Goal: Information Seeking & Learning: Learn about a topic

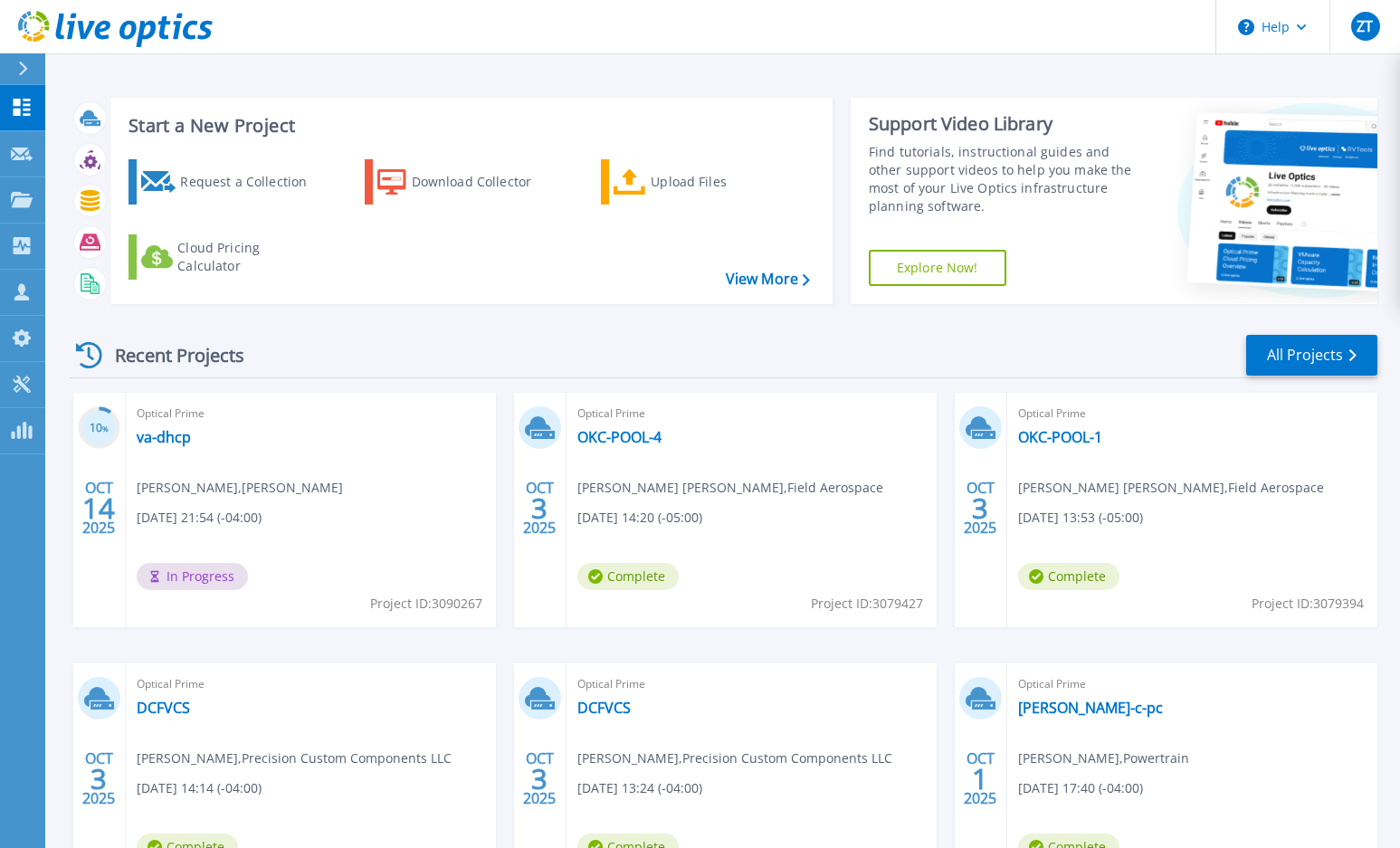
click at [406, 359] on div "Recent Projects All Projects" at bounding box center [723, 355] width 1307 height 45
click at [405, 350] on div "Recent Projects All Projects" at bounding box center [723, 355] width 1307 height 45
click at [405, 339] on div "Recent Projects All Projects" at bounding box center [723, 355] width 1307 height 45
click at [579, 349] on div "Recent Projects All Projects" at bounding box center [723, 355] width 1307 height 45
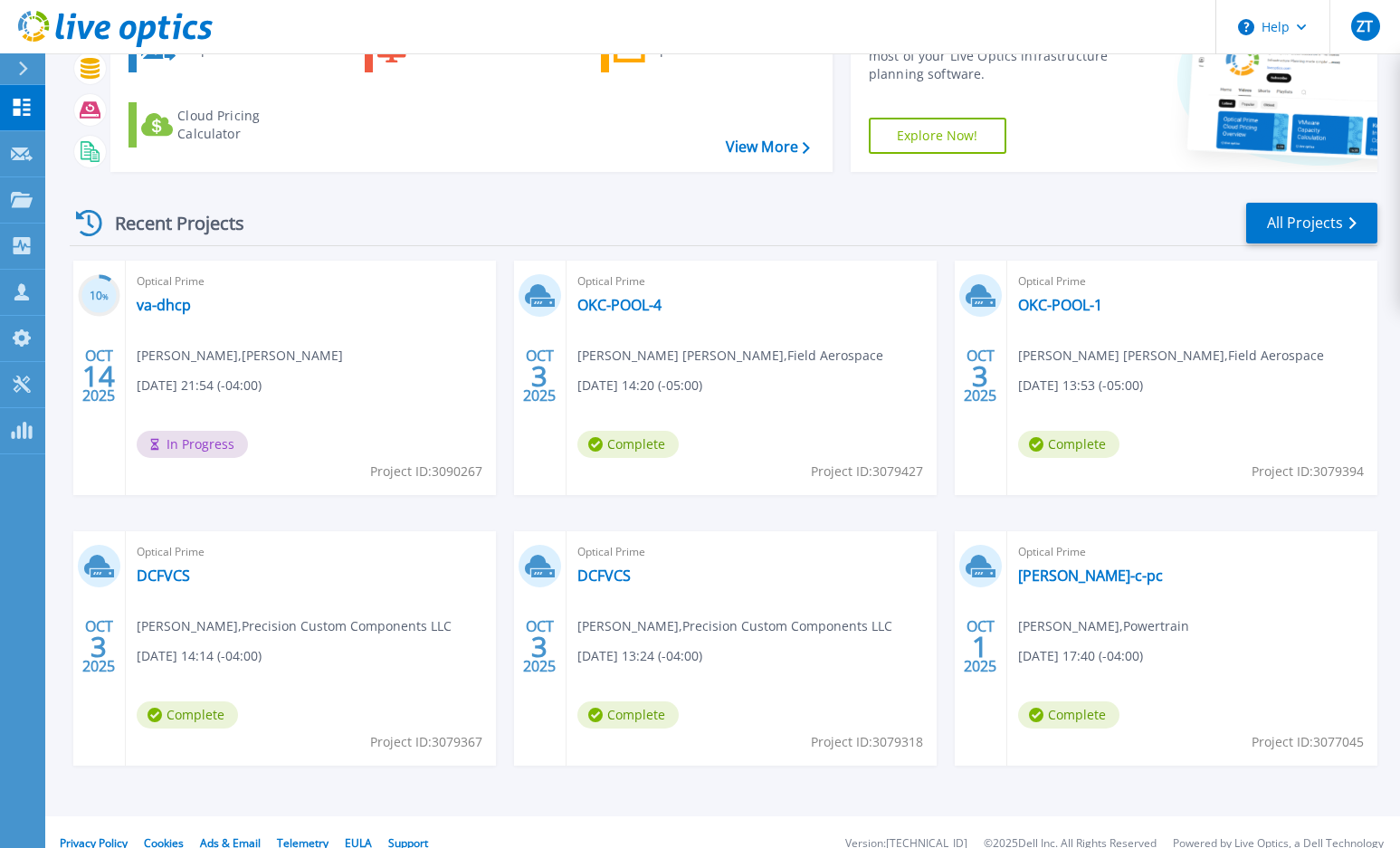
scroll to position [155, 0]
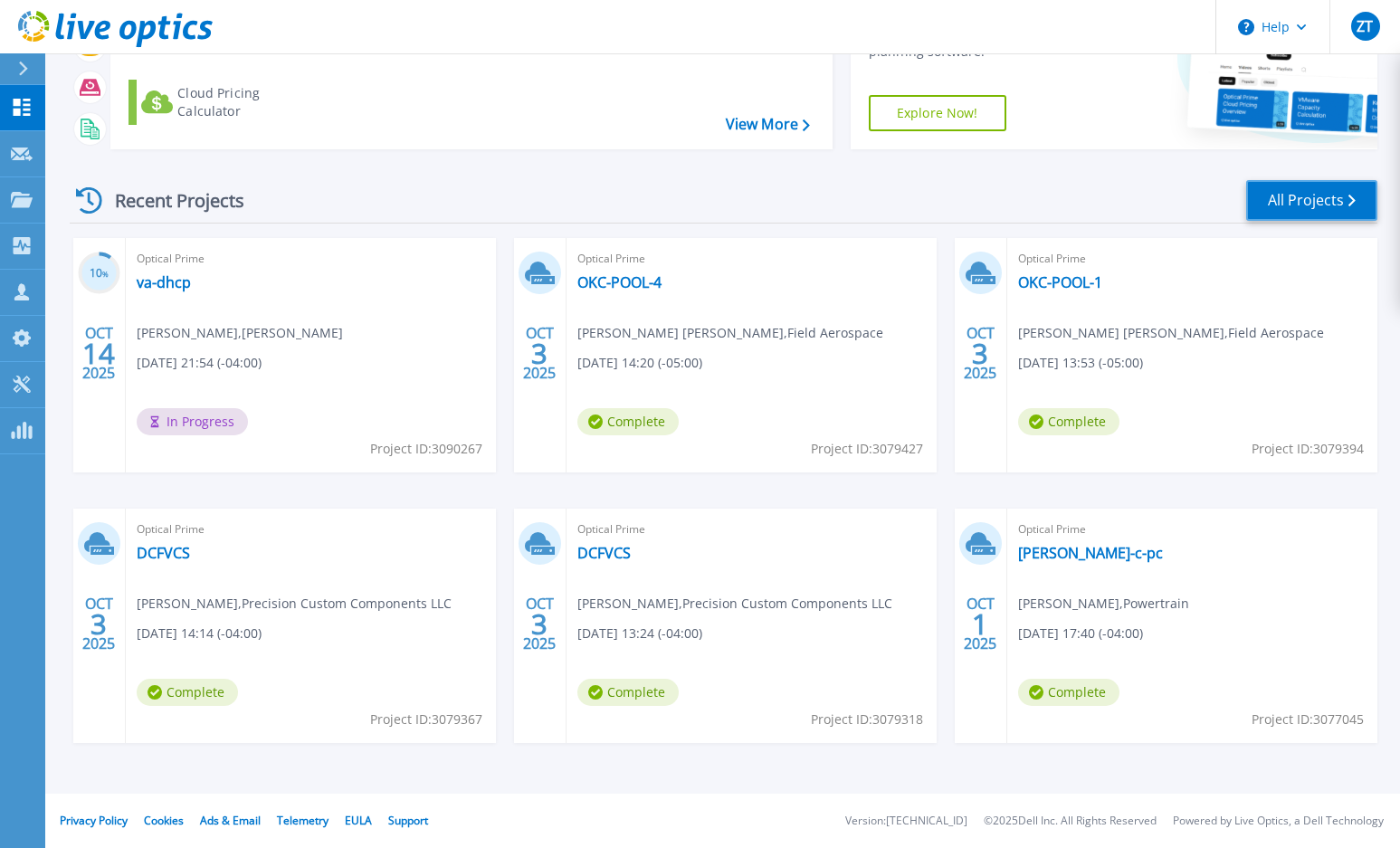
click at [1295, 191] on link "All Projects" at bounding box center [1312, 200] width 131 height 41
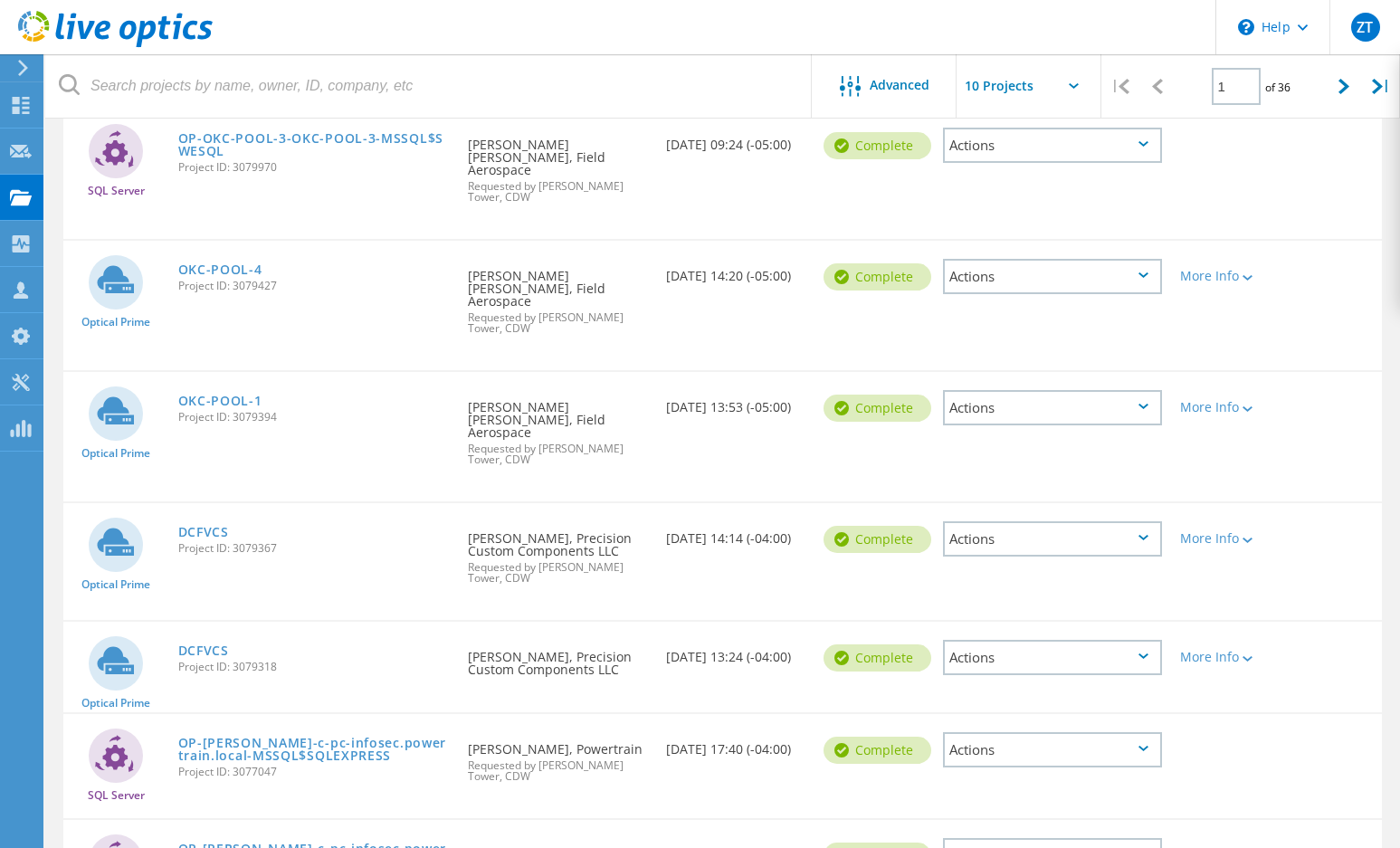
scroll to position [542, 0]
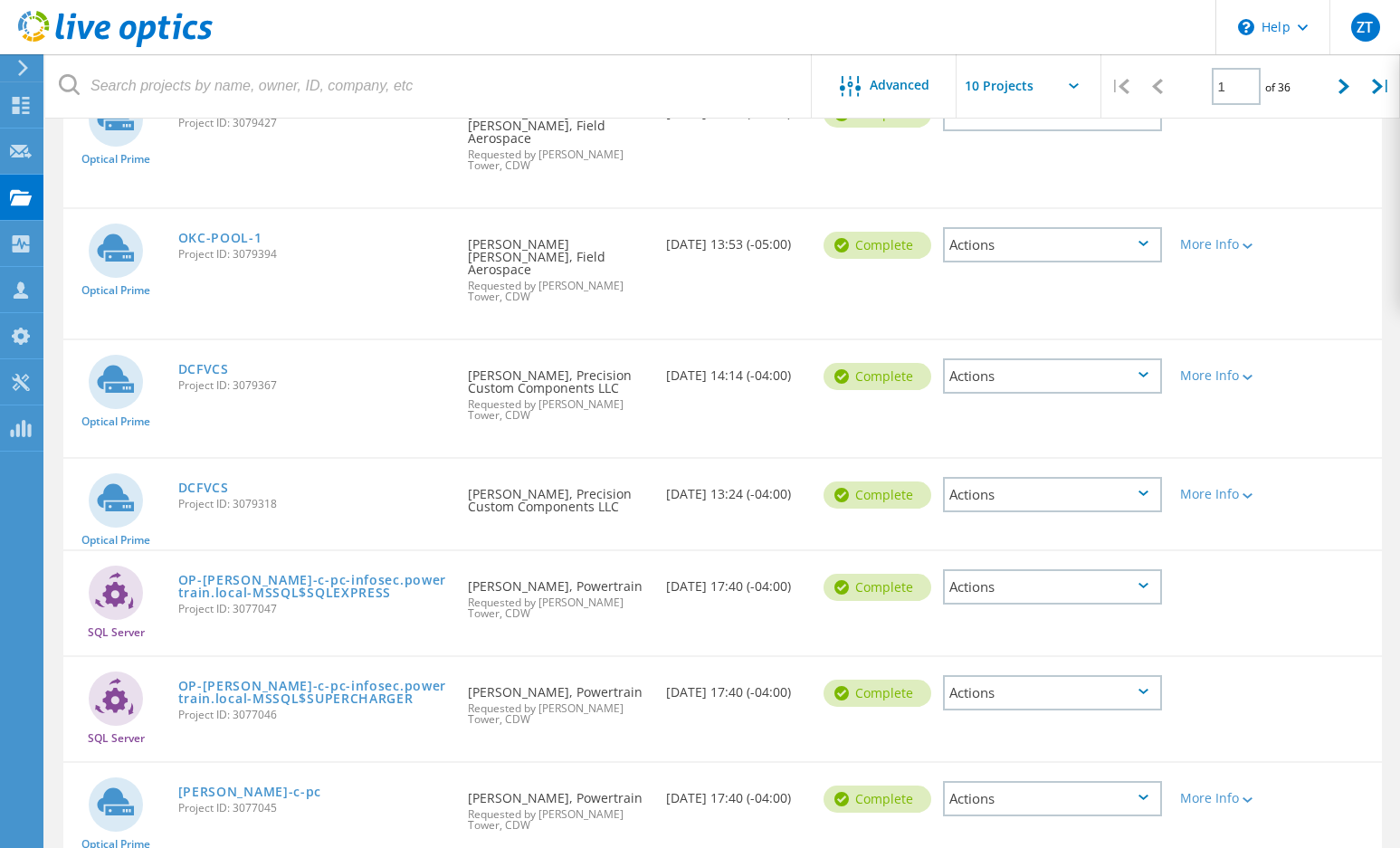
click at [597, 597] on span "Requested by Zane Tower, CDW" at bounding box center [557, 607] width 180 height 21
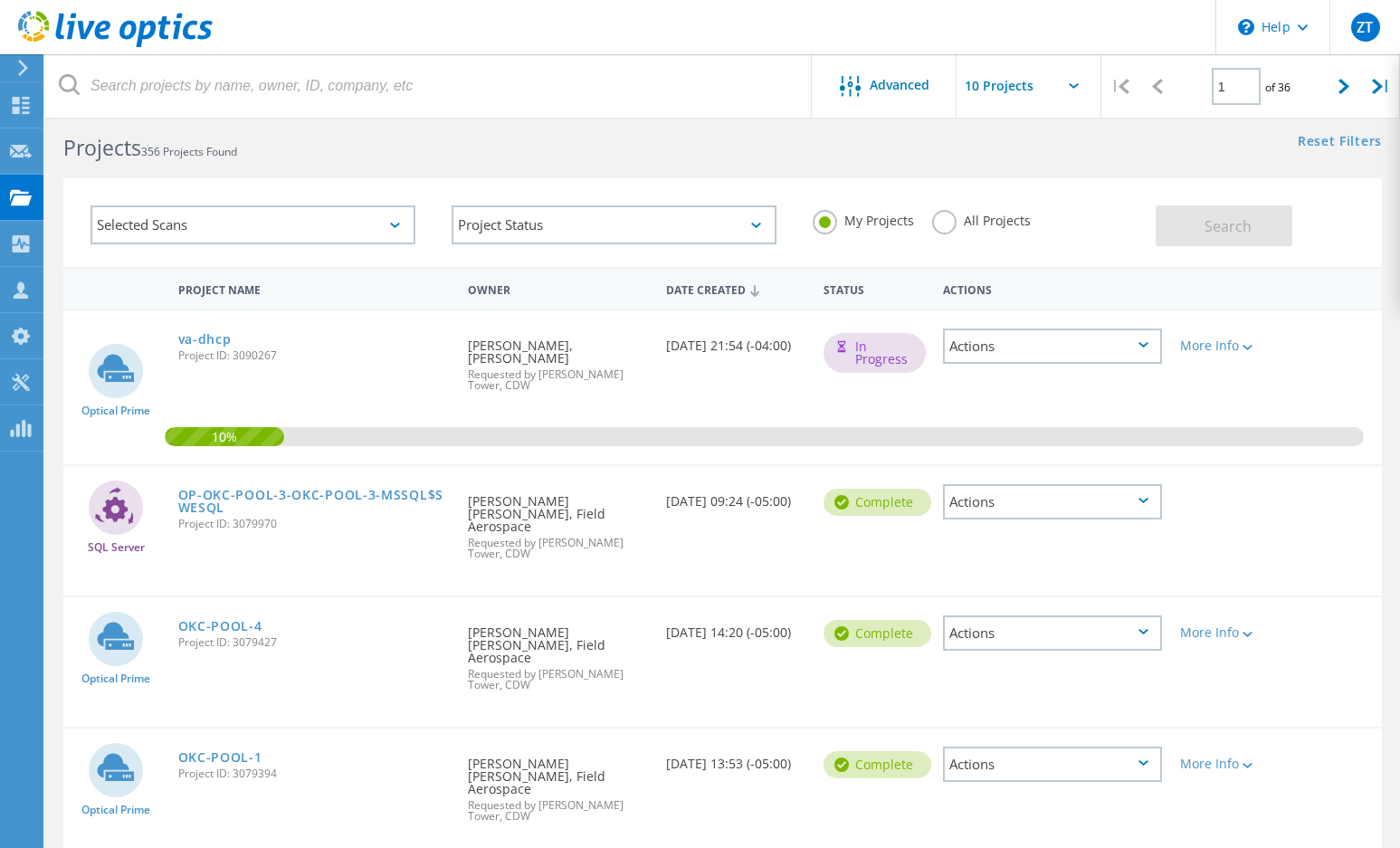
scroll to position [0, 0]
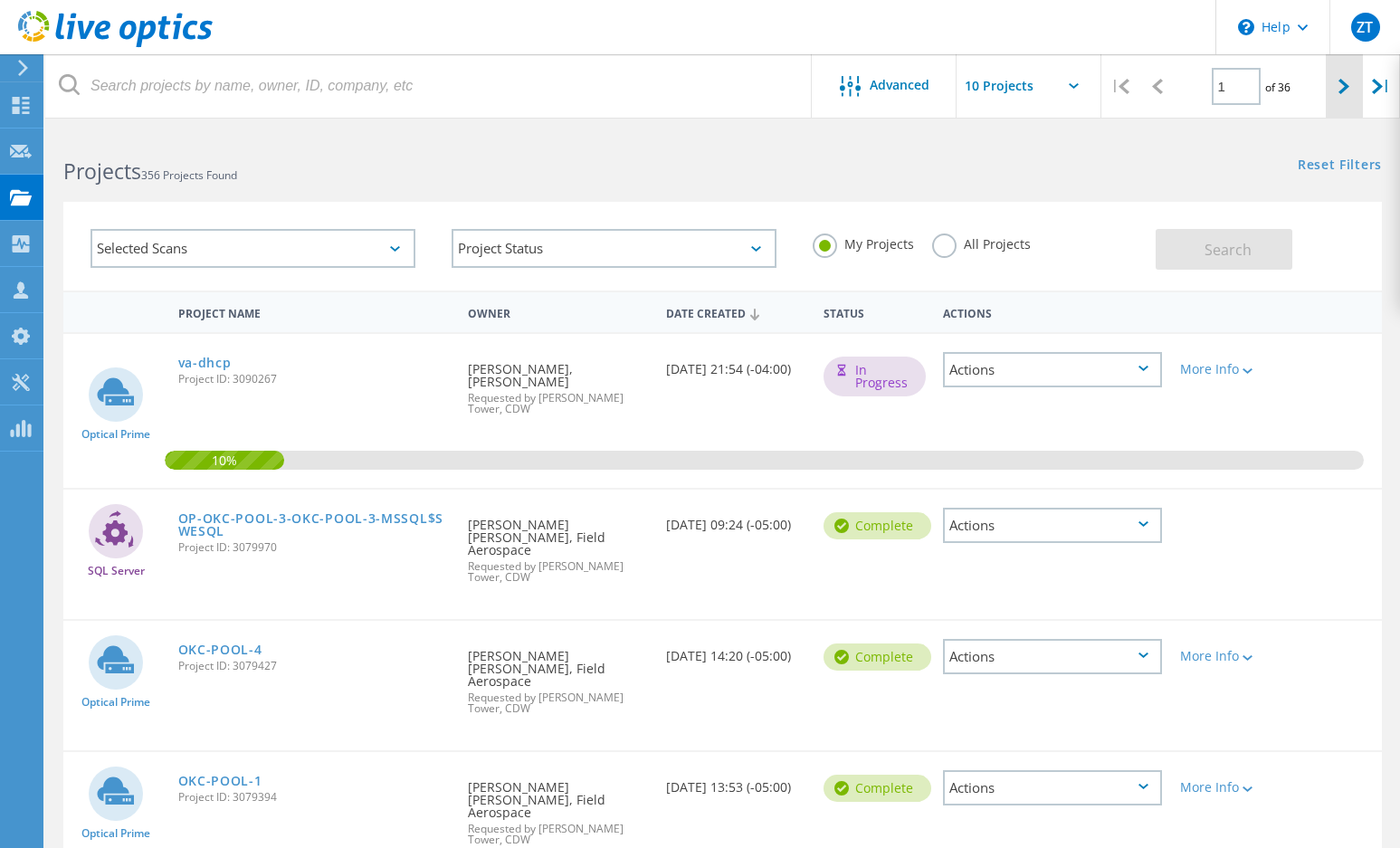
click at [1335, 84] on div at bounding box center [1344, 86] width 37 height 64
type input "2"
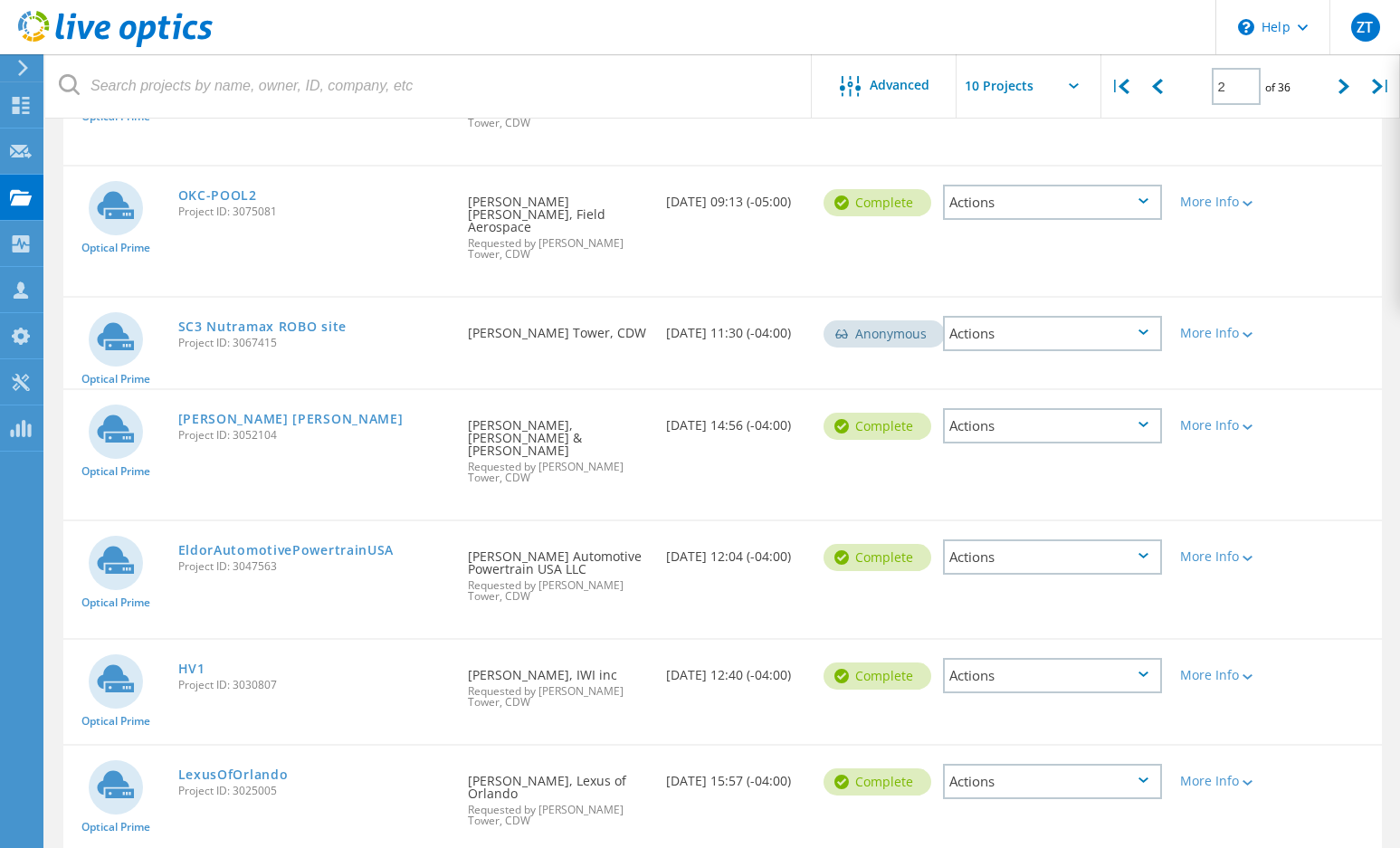
scroll to position [542, 0]
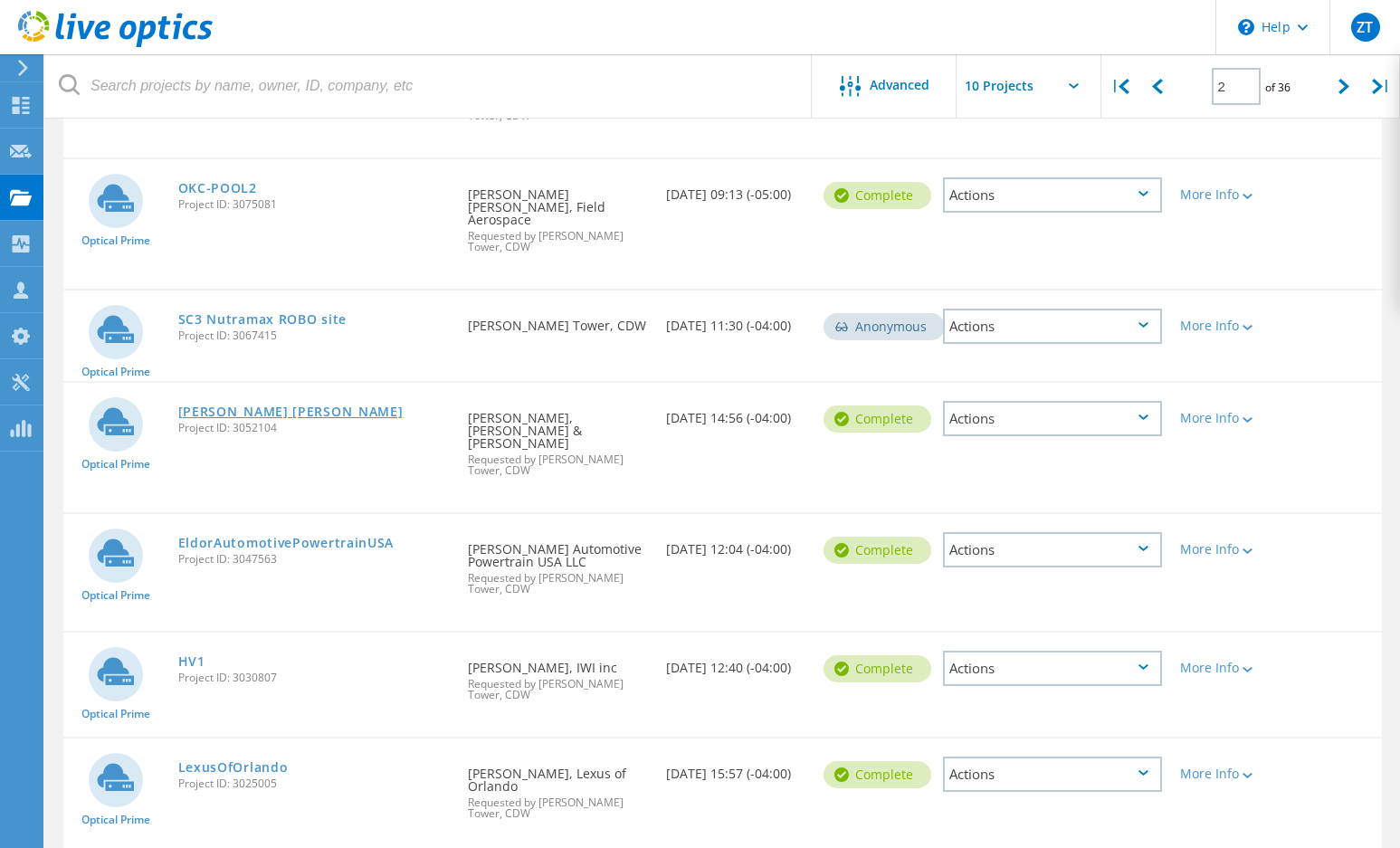
click at [238, 405] on link "Gallivan White Boyd" at bounding box center [291, 412] width 225 height 13
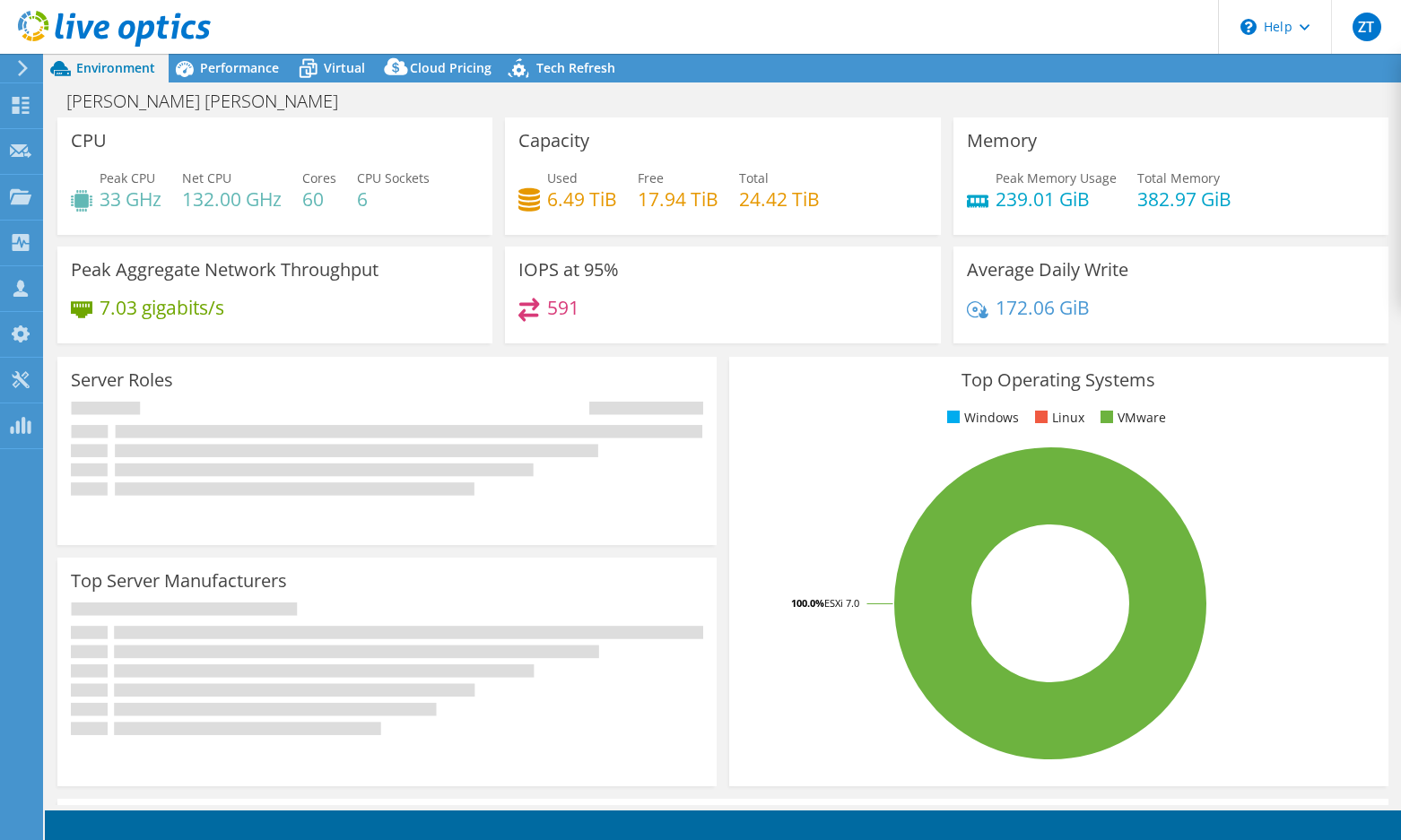
select select "USD"
click at [714, 380] on div "Server Roles Physical Servers represent bare metal servers that were targets of…" at bounding box center [387, 450] width 672 height 201
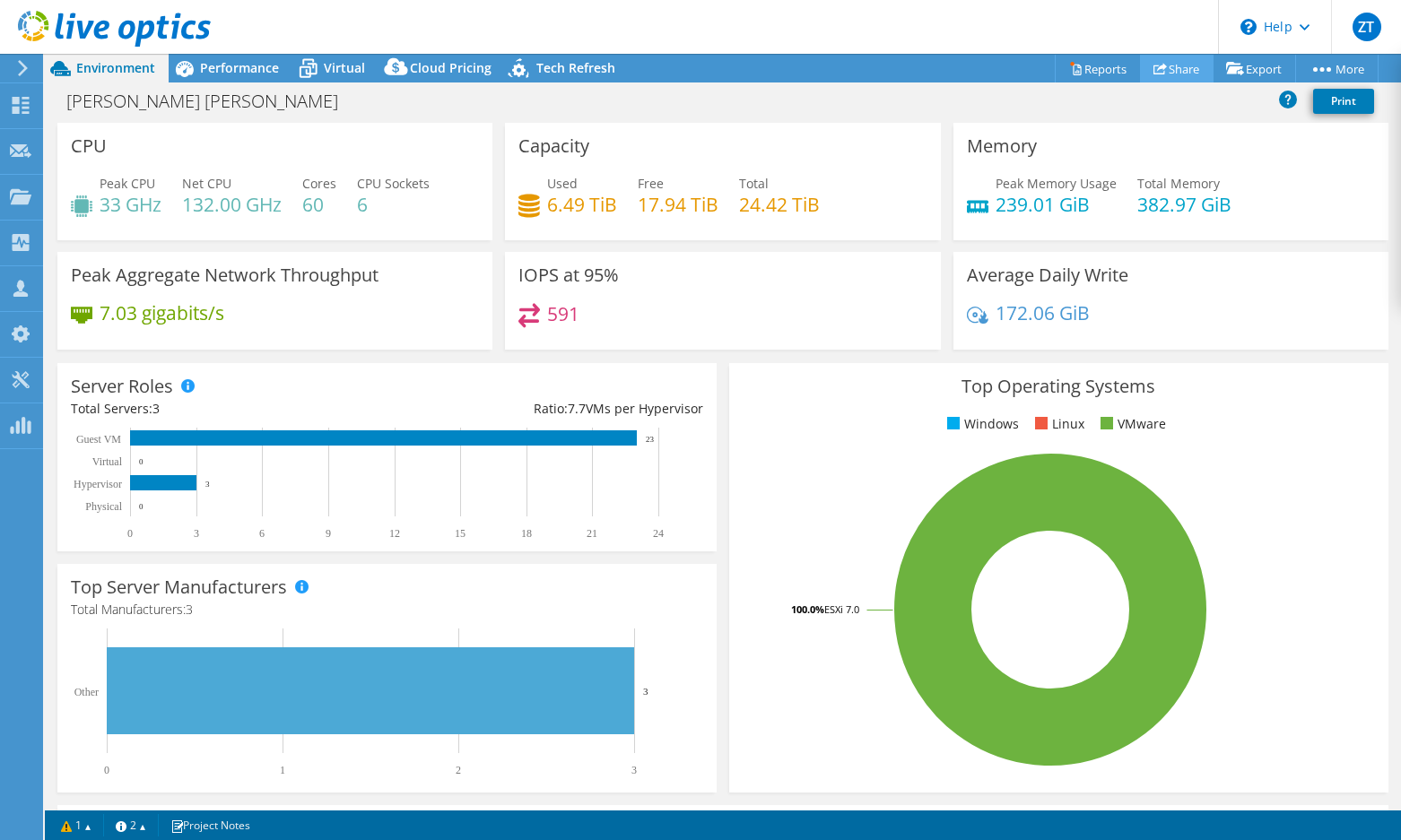
click at [1165, 71] on link "Share" at bounding box center [1176, 69] width 73 height 28
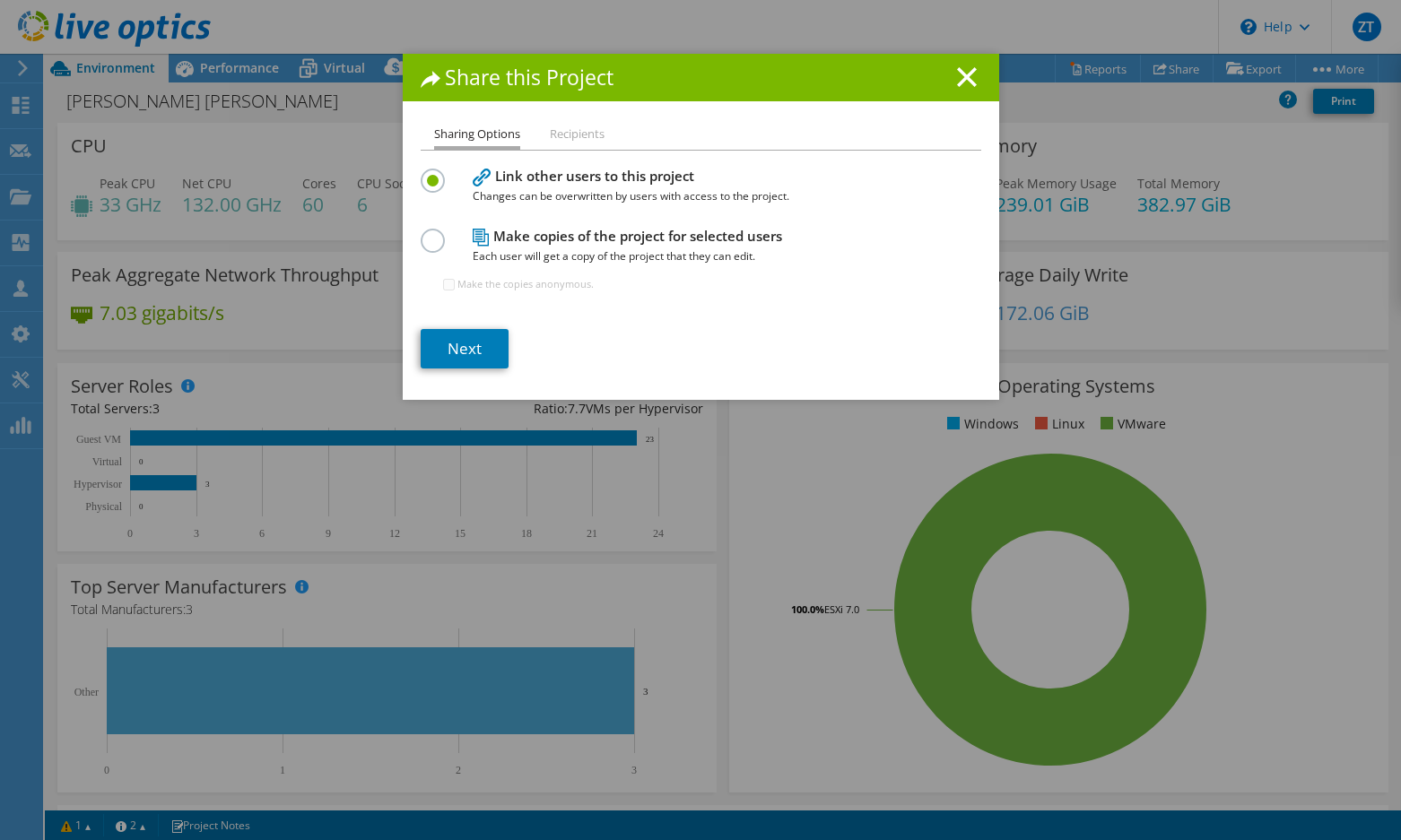
click at [955, 59] on div "Share this Project" at bounding box center [701, 78] width 596 height 48
click at [956, 87] on h1 "Share this Project" at bounding box center [700, 77] width 561 height 20
click at [957, 68] on icon at bounding box center [967, 77] width 20 height 20
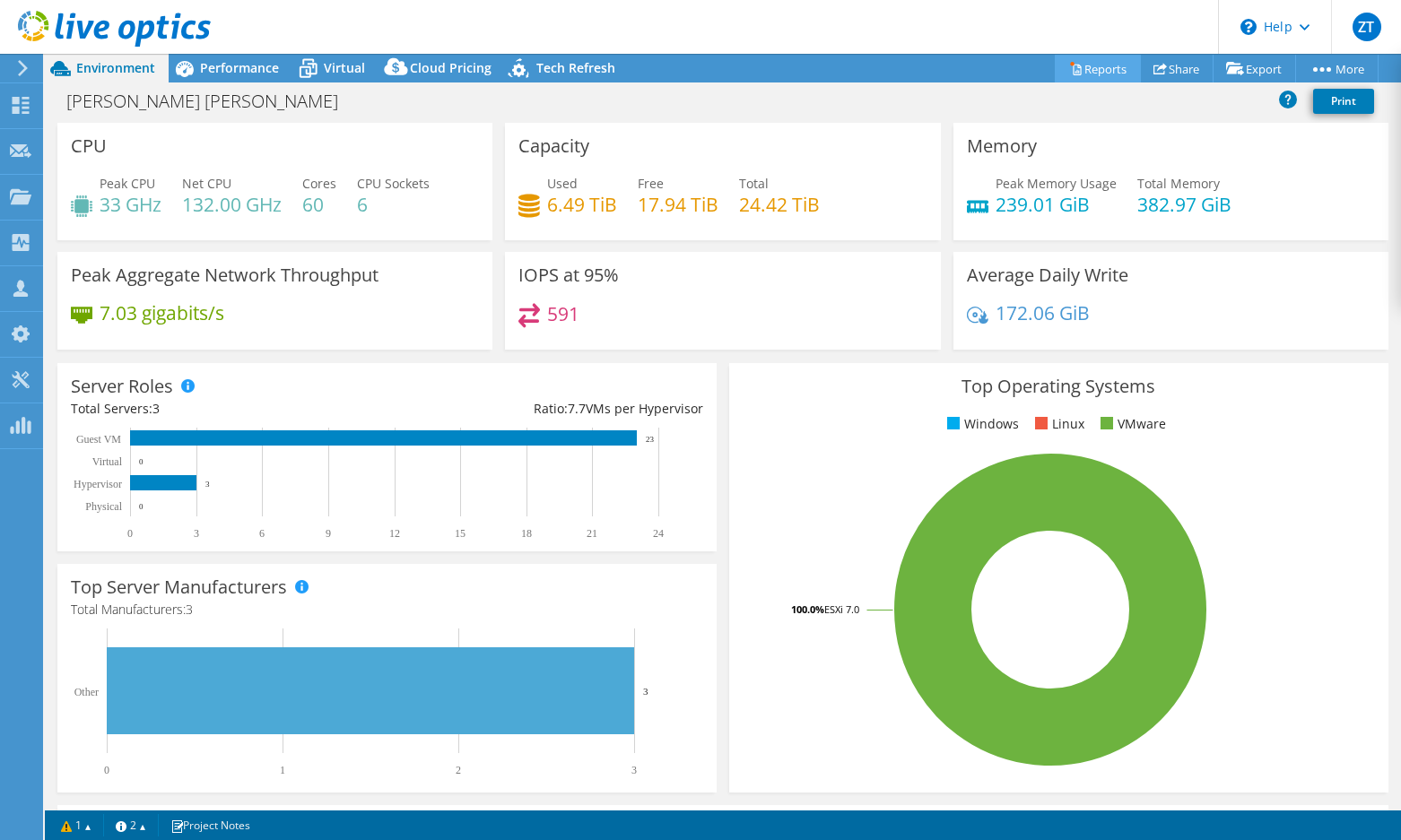
click at [1074, 63] on link "Reports" at bounding box center [1097, 69] width 86 height 28
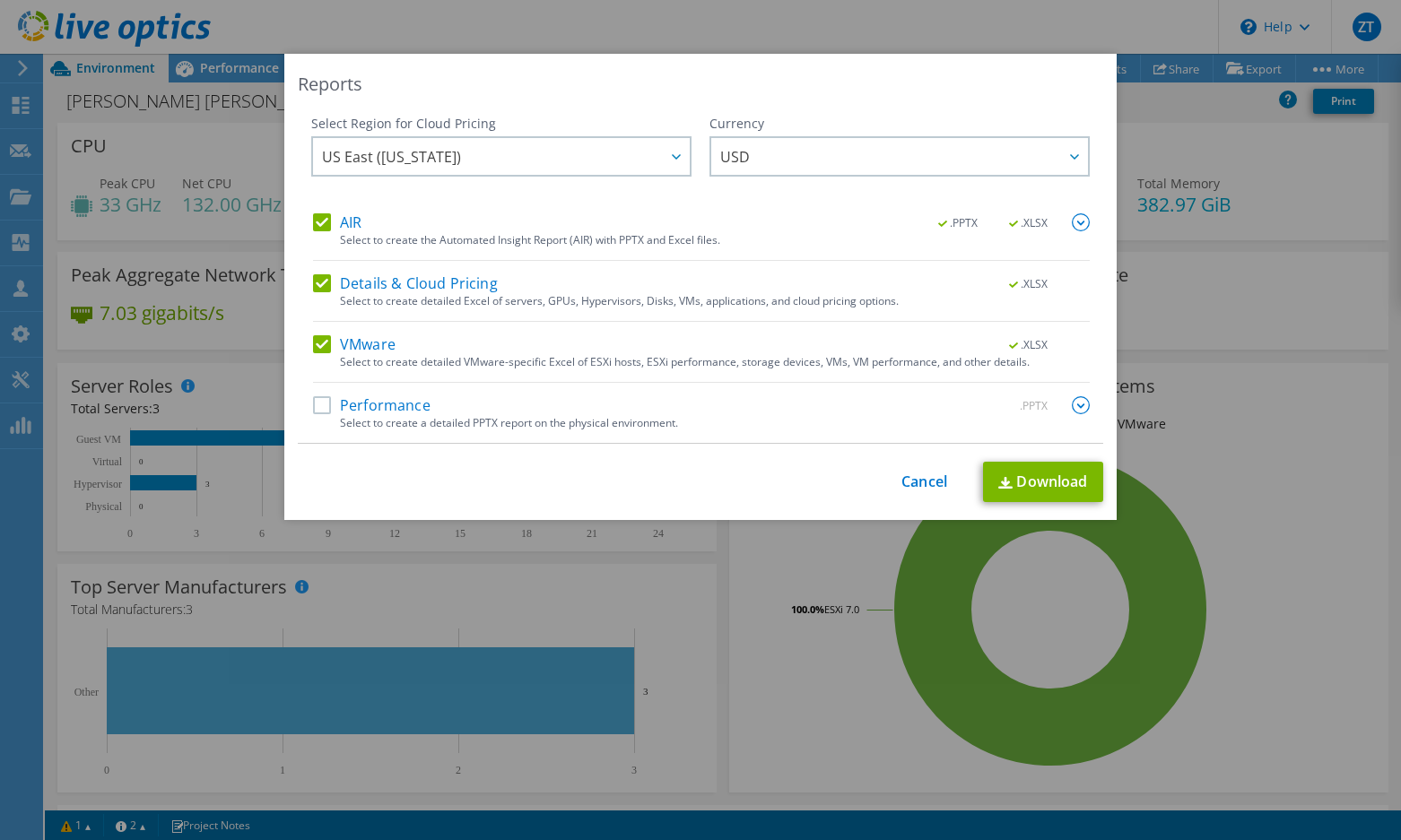
click at [314, 340] on label "VMware" at bounding box center [354, 345] width 83 height 18
click at [0, 0] on input "VMware" at bounding box center [0, 0] width 0 height 0
click at [1040, 493] on link "Download" at bounding box center [1042, 481] width 120 height 40
click at [922, 481] on link "Cancel" at bounding box center [924, 481] width 46 height 17
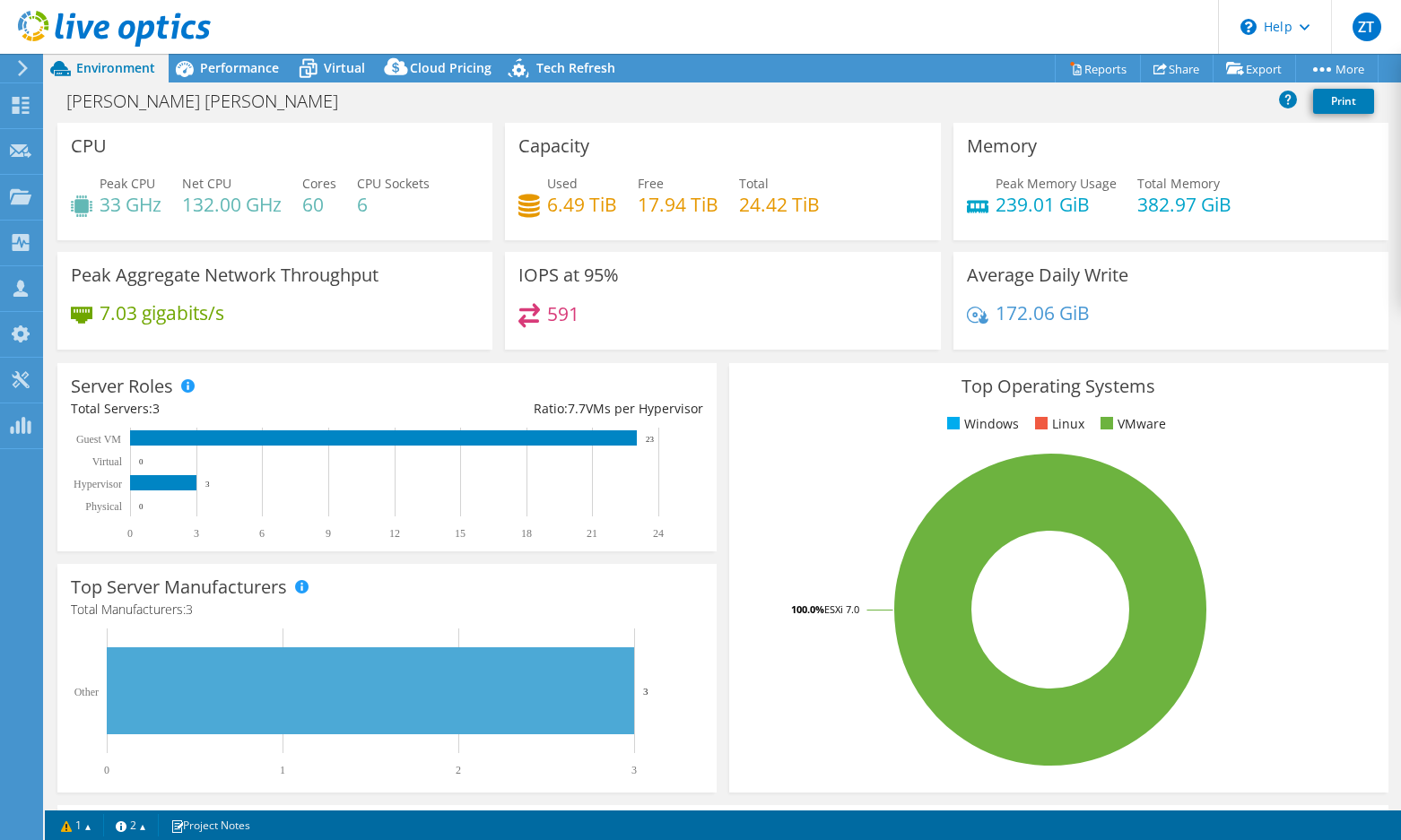
click at [695, 367] on div "Server Roles Physical Servers represent bare metal servers that were targets of…" at bounding box center [387, 457] width 659 height 188
click at [723, 368] on div "Top Operating Systems Windows Linux VMware 100.0% ESXi 7.0" at bounding box center [1059, 578] width 672 height 442
click at [729, 733] on div "Top Operating Systems Windows Linux VMware 100.0% ESXi 7.0" at bounding box center [1059, 578] width 659 height 429
click at [723, 366] on div "Top Operating Systems Windows Linux VMware 100.0% ESXi 7.0" at bounding box center [1059, 578] width 672 height 442
click at [714, 372] on div "Server Roles Physical Servers represent bare metal servers that were targets of…" at bounding box center [387, 457] width 672 height 201
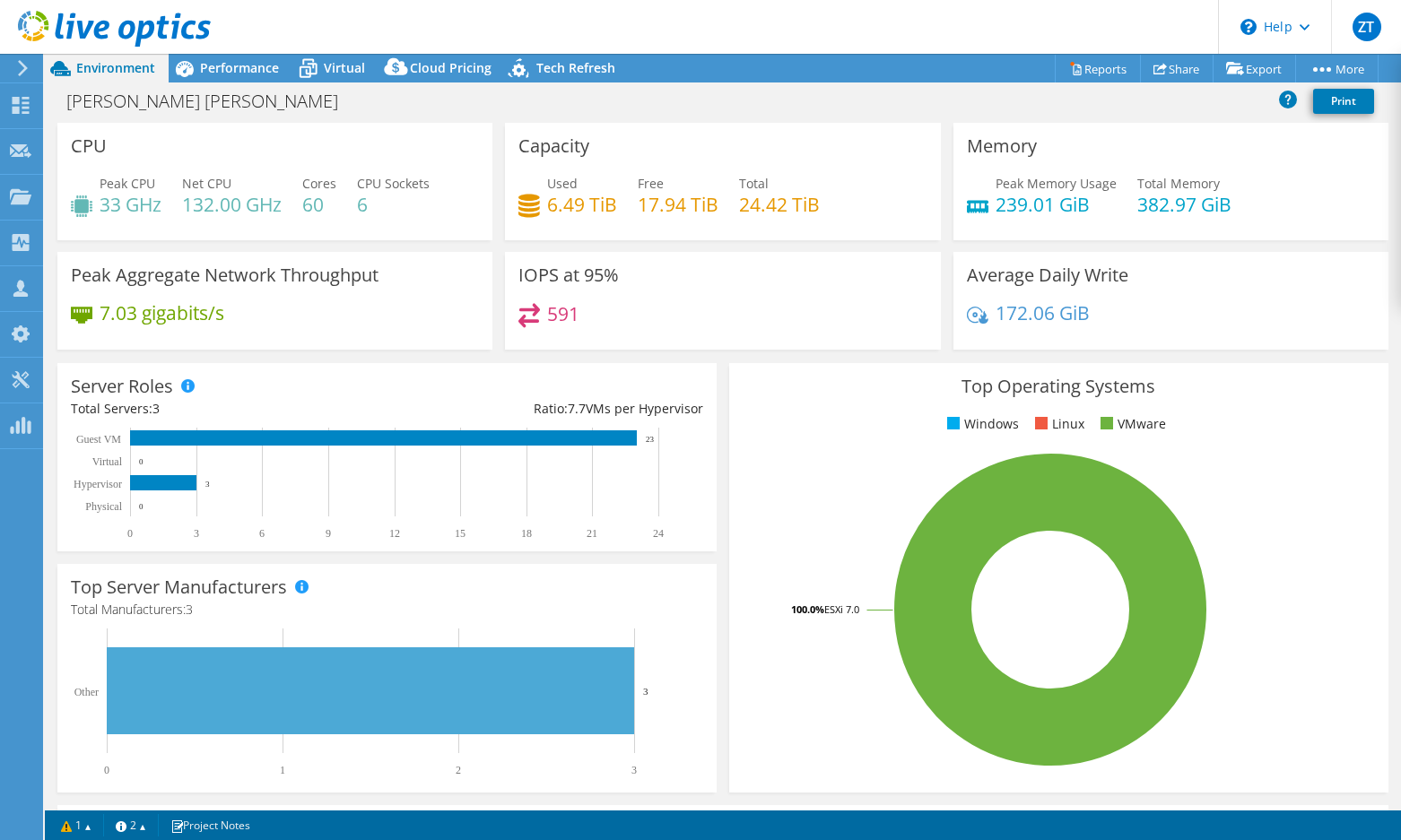
click at [814, 31] on header "ZT Partner Team Member Zane Tower zanetow@cdw.com CDW My Profile Log Out \n Hel…" at bounding box center [700, 27] width 1401 height 54
click at [731, 101] on div "Gallivan White Boyd Print" at bounding box center [723, 101] width 1356 height 33
click at [793, 88] on div "Gallivan White Boyd Print" at bounding box center [723, 101] width 1356 height 33
click at [406, 79] on icon at bounding box center [395, 71] width 36 height 36
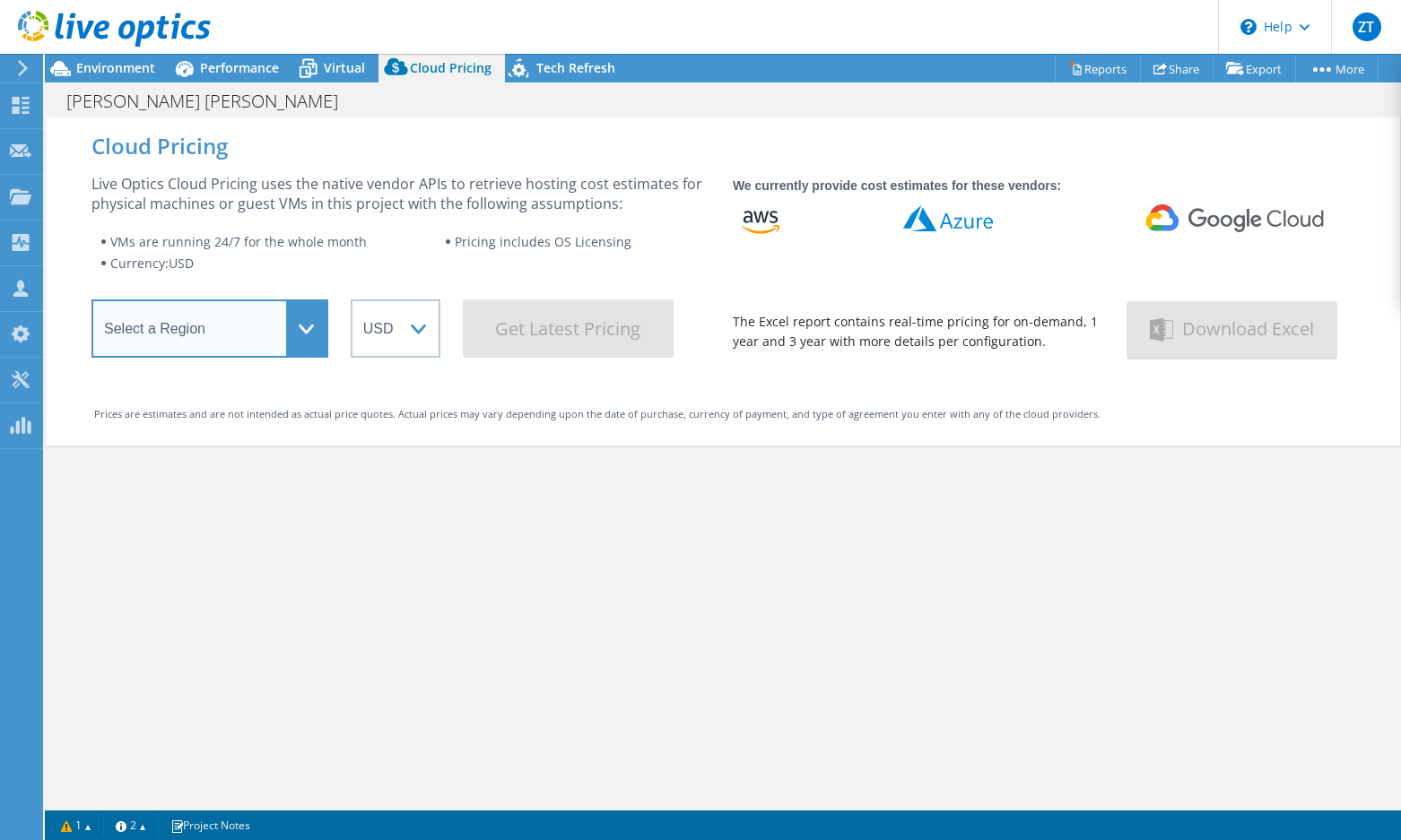
click at [295, 327] on select "Select a Region Asia Pacific (Hong Kong) Asia Pacific (Mumbai) Asia Pacific (Se…" at bounding box center [210, 328] width 237 height 59
select select "USEast"
click at [92, 305] on select "Select a Region Asia Pacific (Hong Kong) Asia Pacific (Mumbai) Asia Pacific (Se…" at bounding box center [210, 328] width 237 height 59
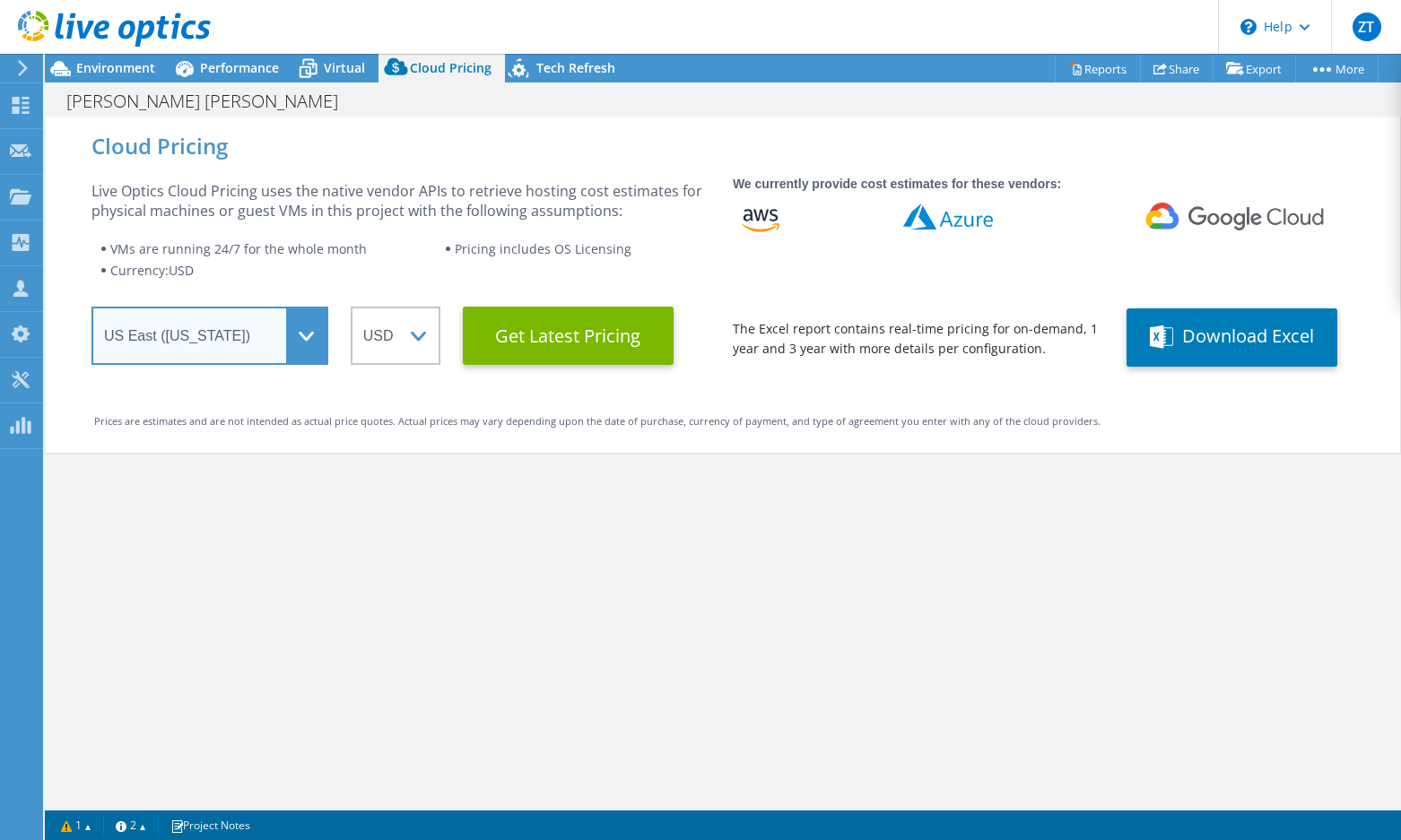
click at [311, 329] on select "Select a Region Asia Pacific (Hong Kong) Asia Pacific (Mumbai) Asia Pacific (Se…" at bounding box center [210, 336] width 237 height 59
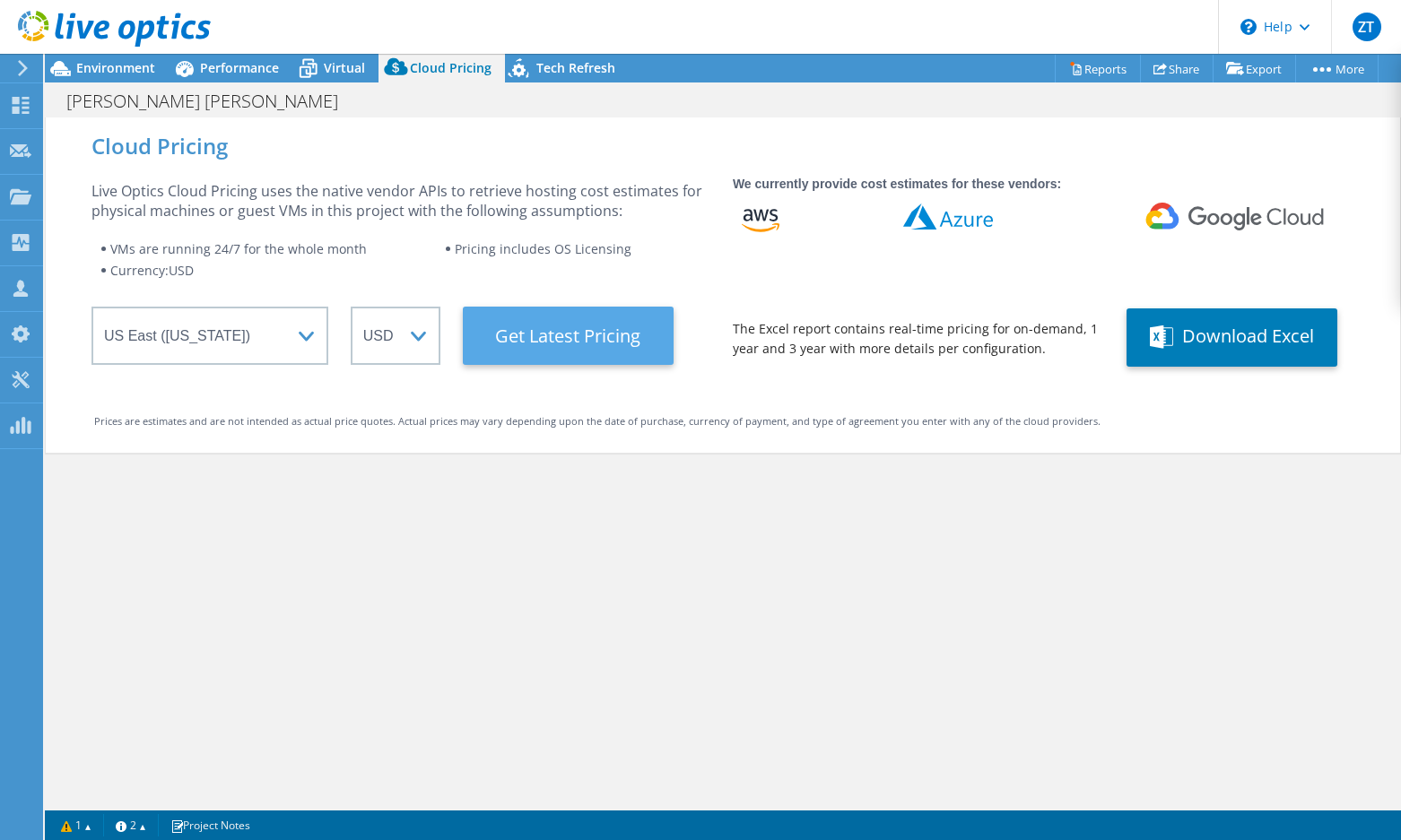
click at [578, 335] on Latest "Get Latest Pricing" at bounding box center [568, 336] width 211 height 59
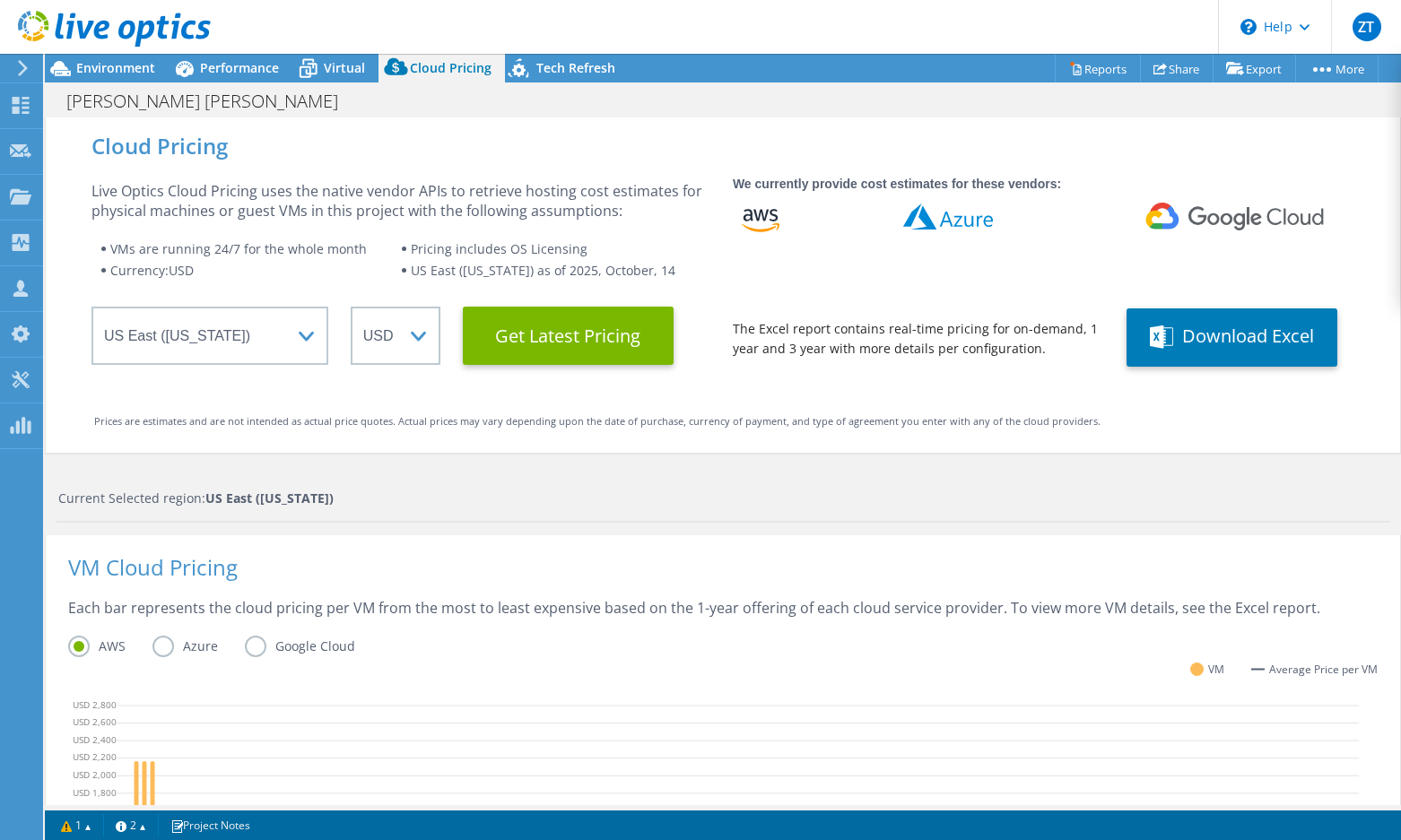
scroll to position [475, 0]
click at [839, 499] on div "Current Selected region: US East (Virginia)" at bounding box center [724, 499] width 1331 height 20
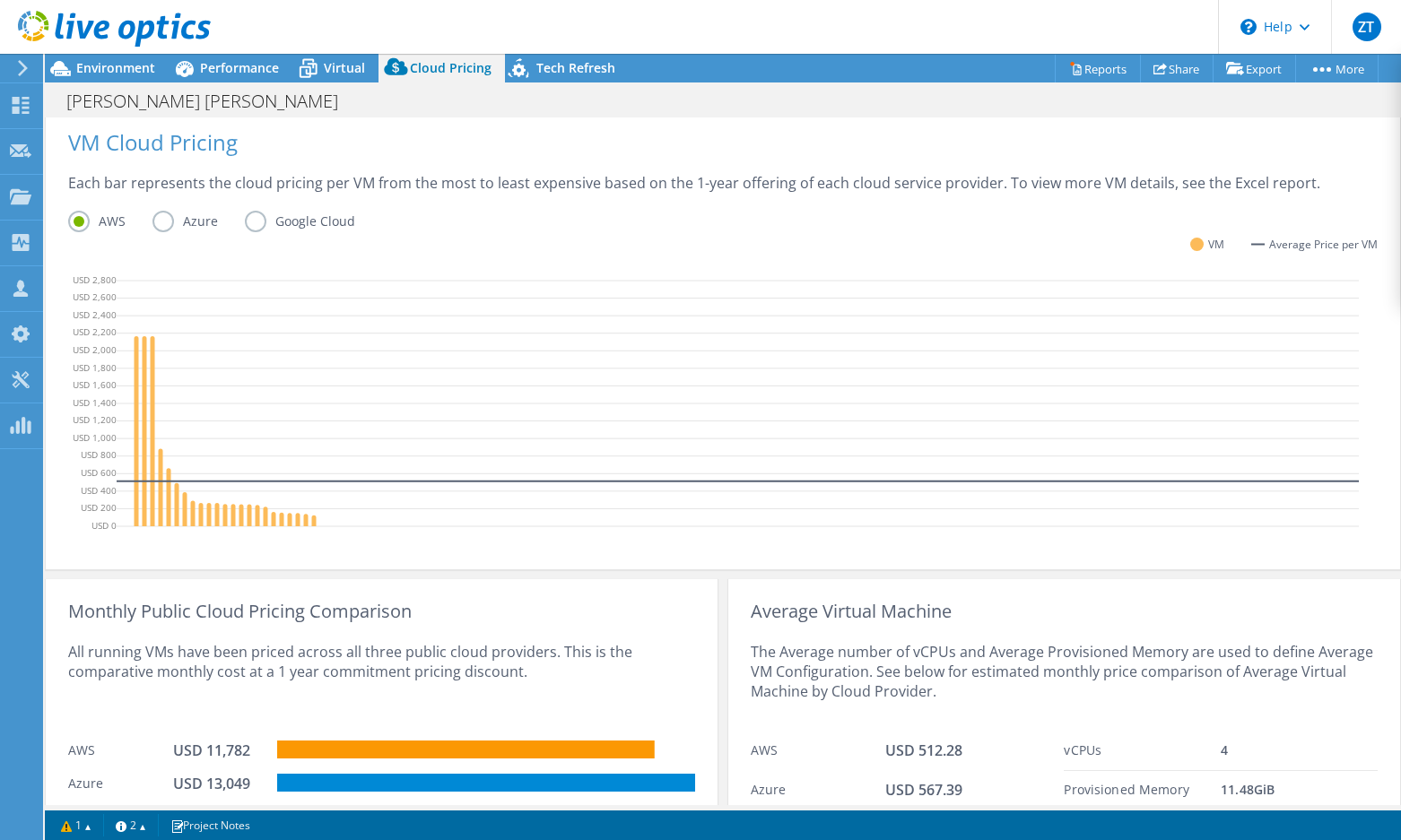
scroll to position [445, 0]
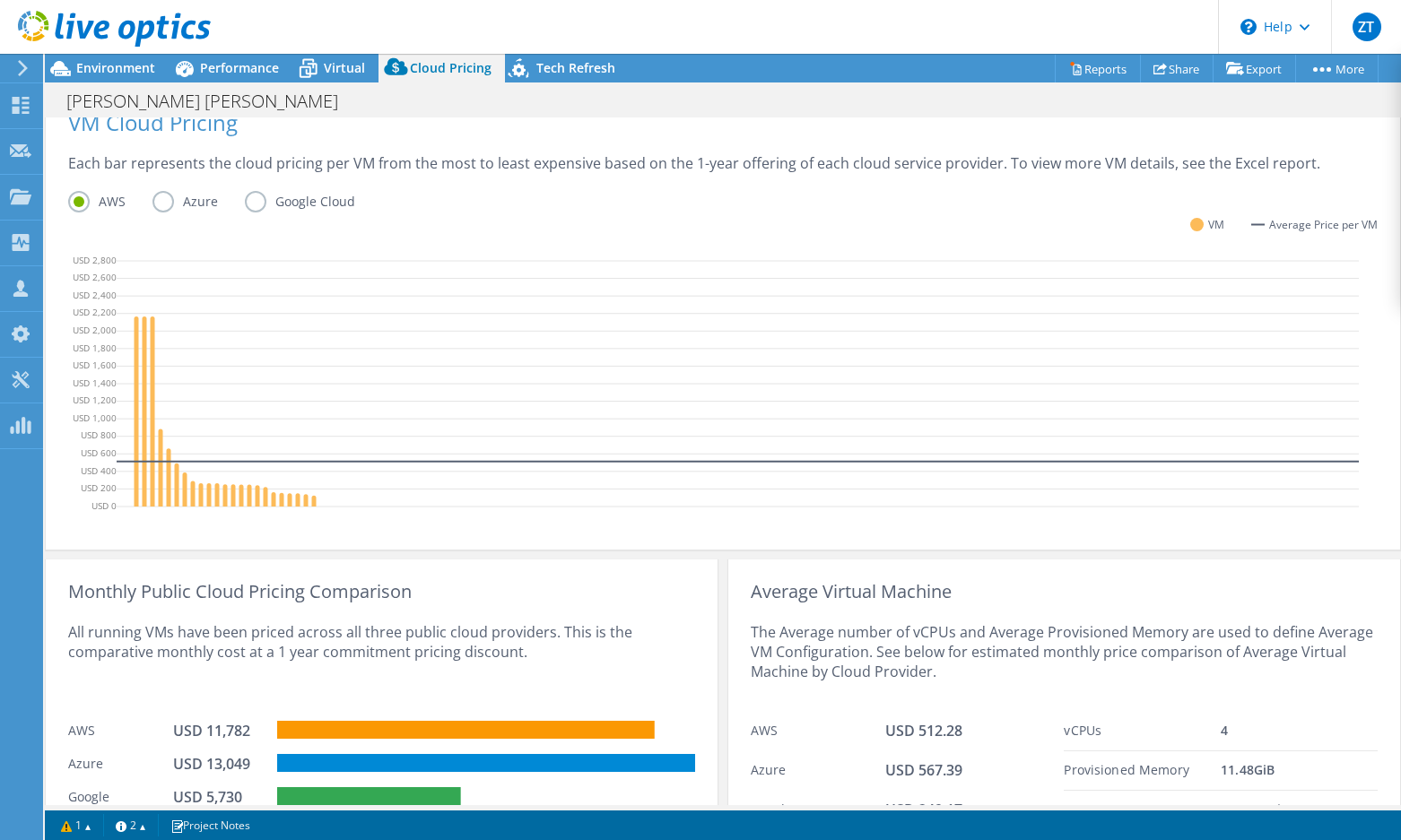
click at [162, 200] on label "Azure" at bounding box center [198, 201] width 93 height 21
click at [0, 0] on input "Azure" at bounding box center [0, 0] width 0 height 0
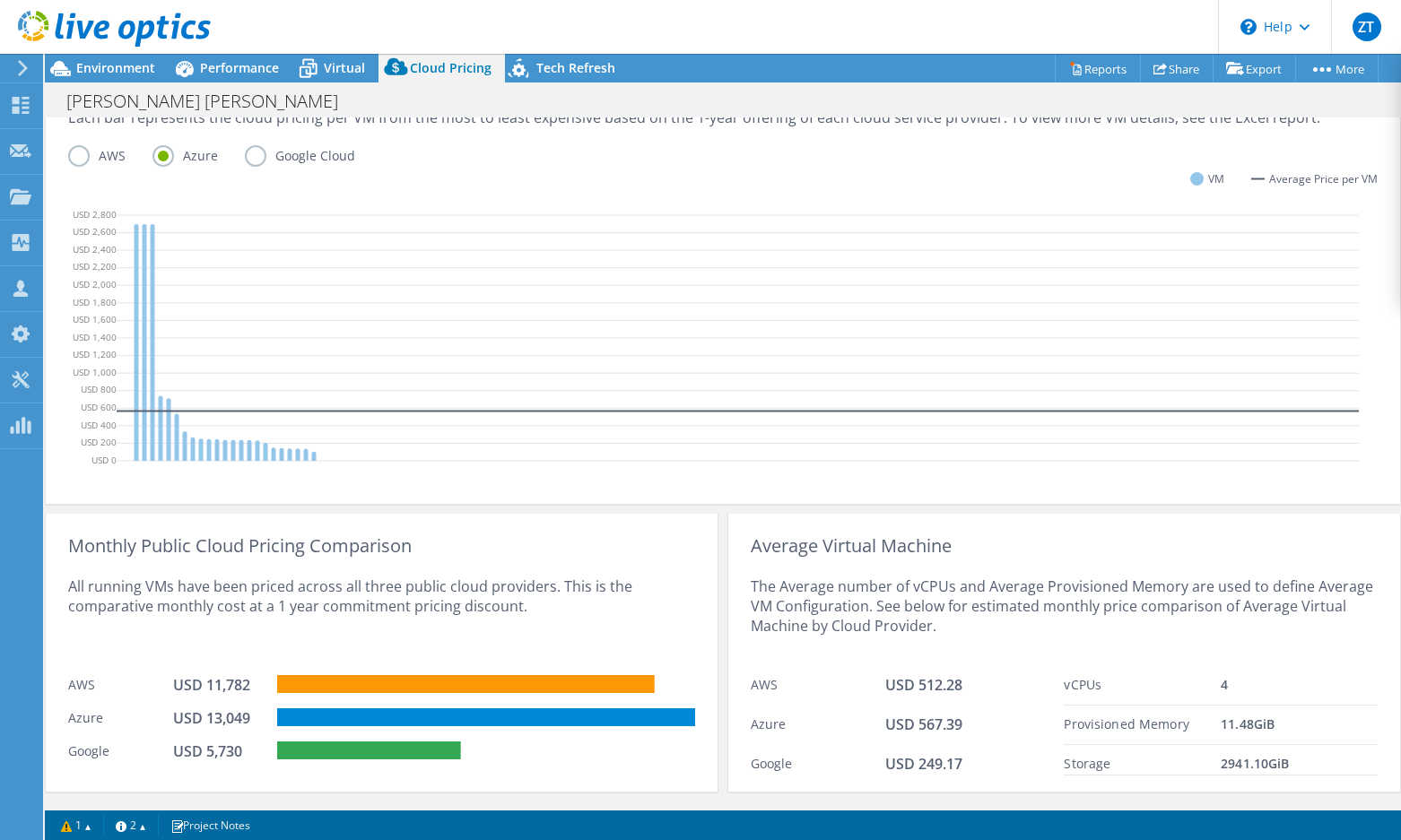
scroll to position [534, 0]
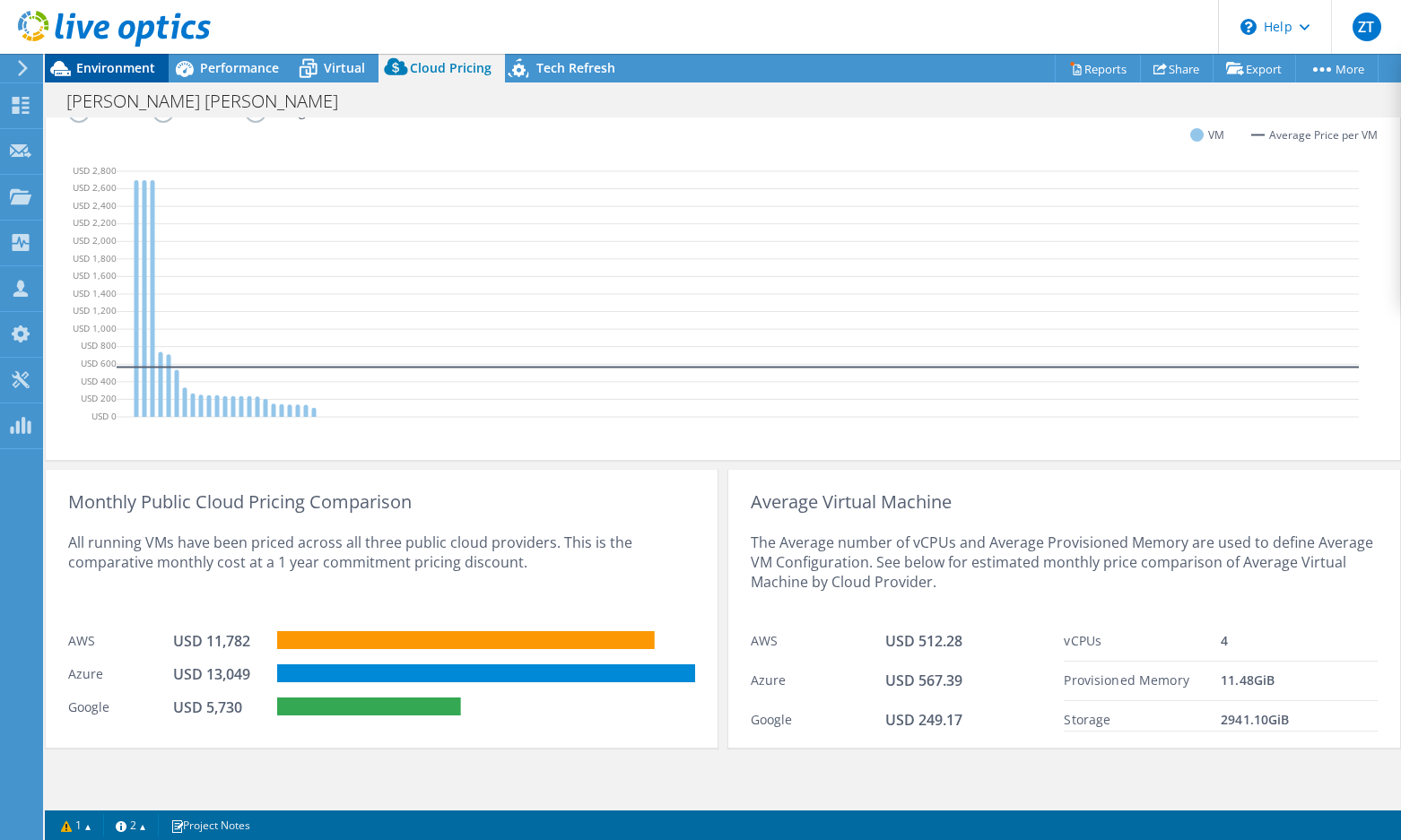
click at [90, 75] on span "Environment" at bounding box center [116, 68] width 79 height 17
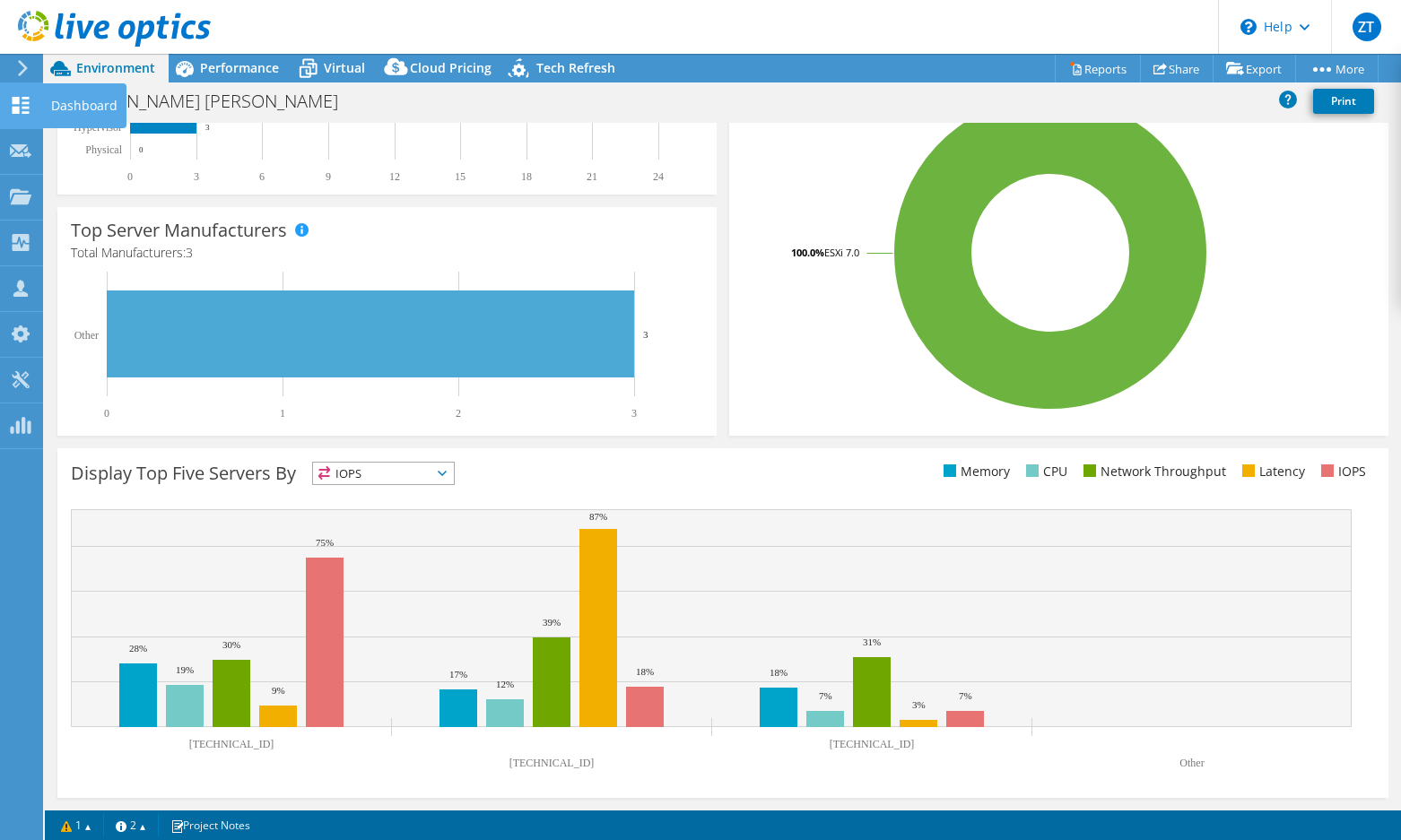
click at [29, 102] on icon at bounding box center [20, 105] width 21 height 17
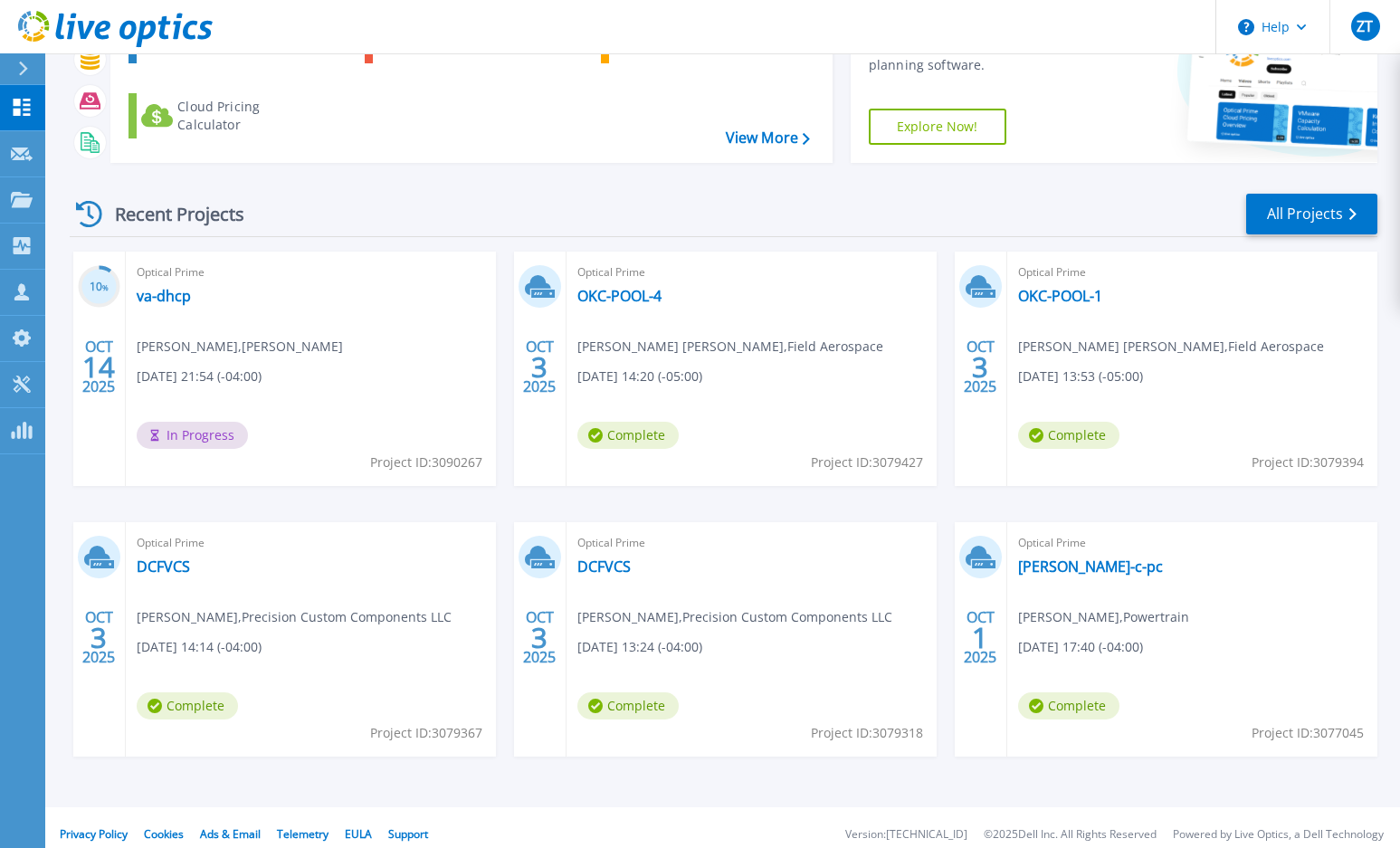
scroll to position [155, 0]
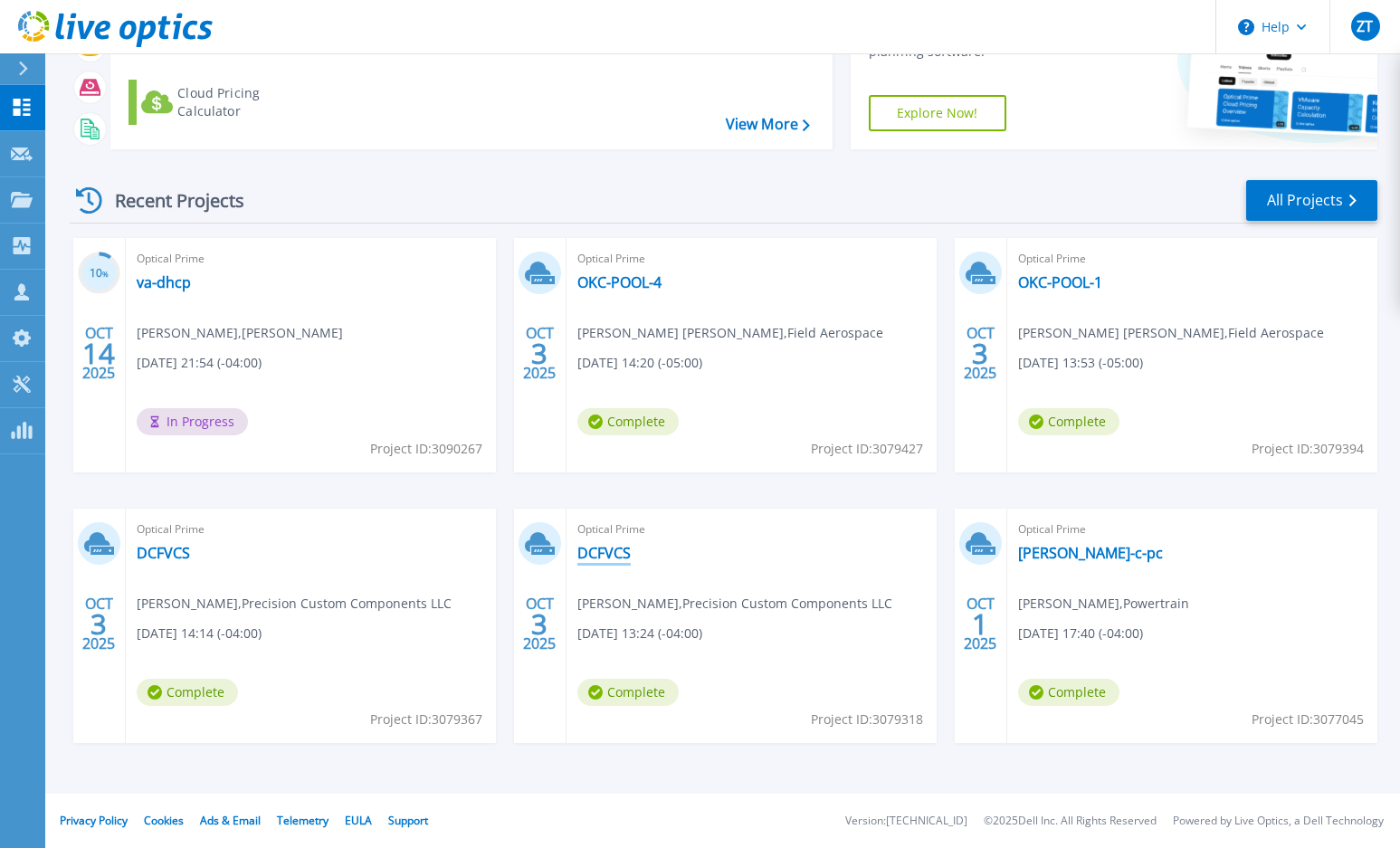
click at [602, 560] on link "DCFVCS" at bounding box center [605, 553] width 54 height 19
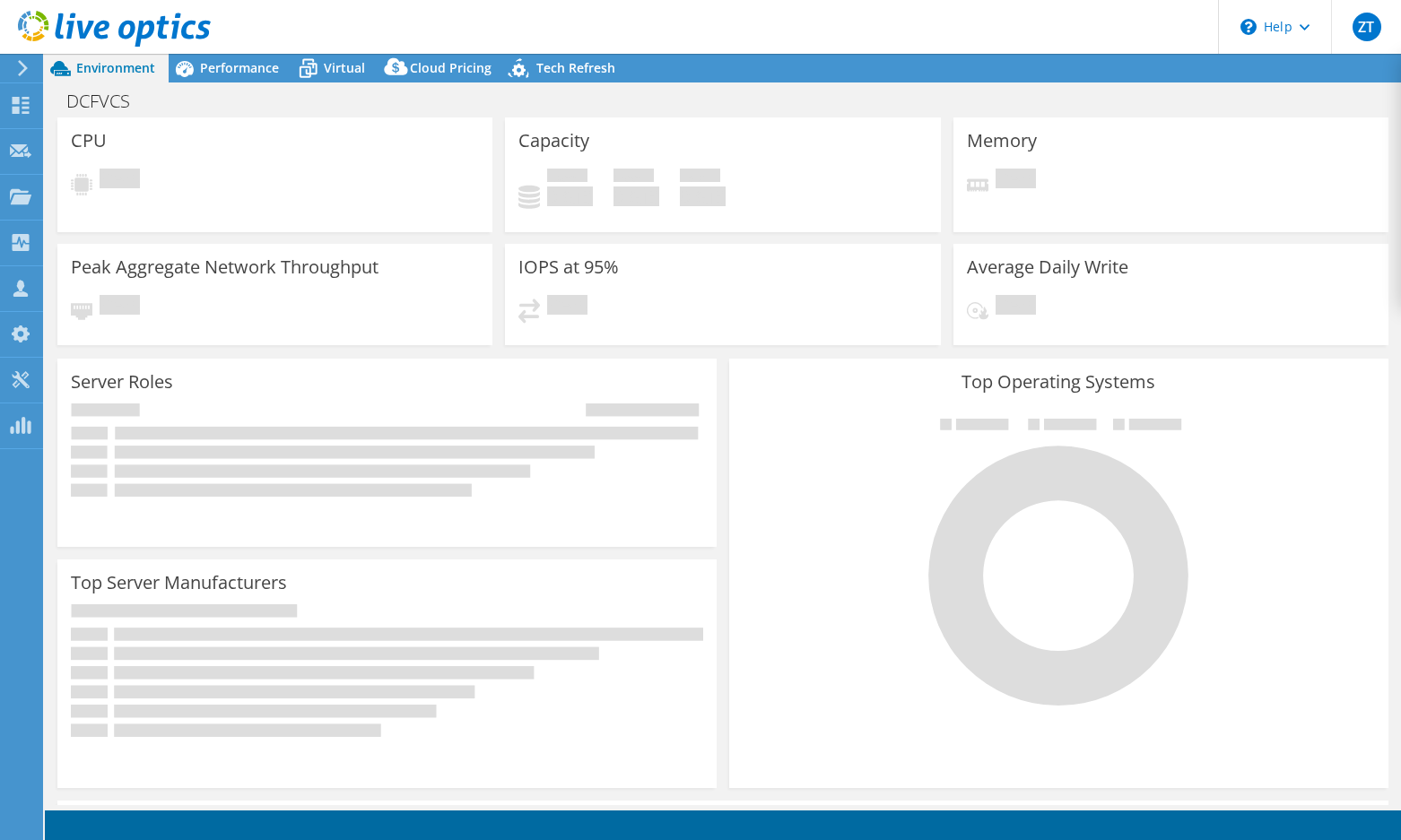
select select "USD"
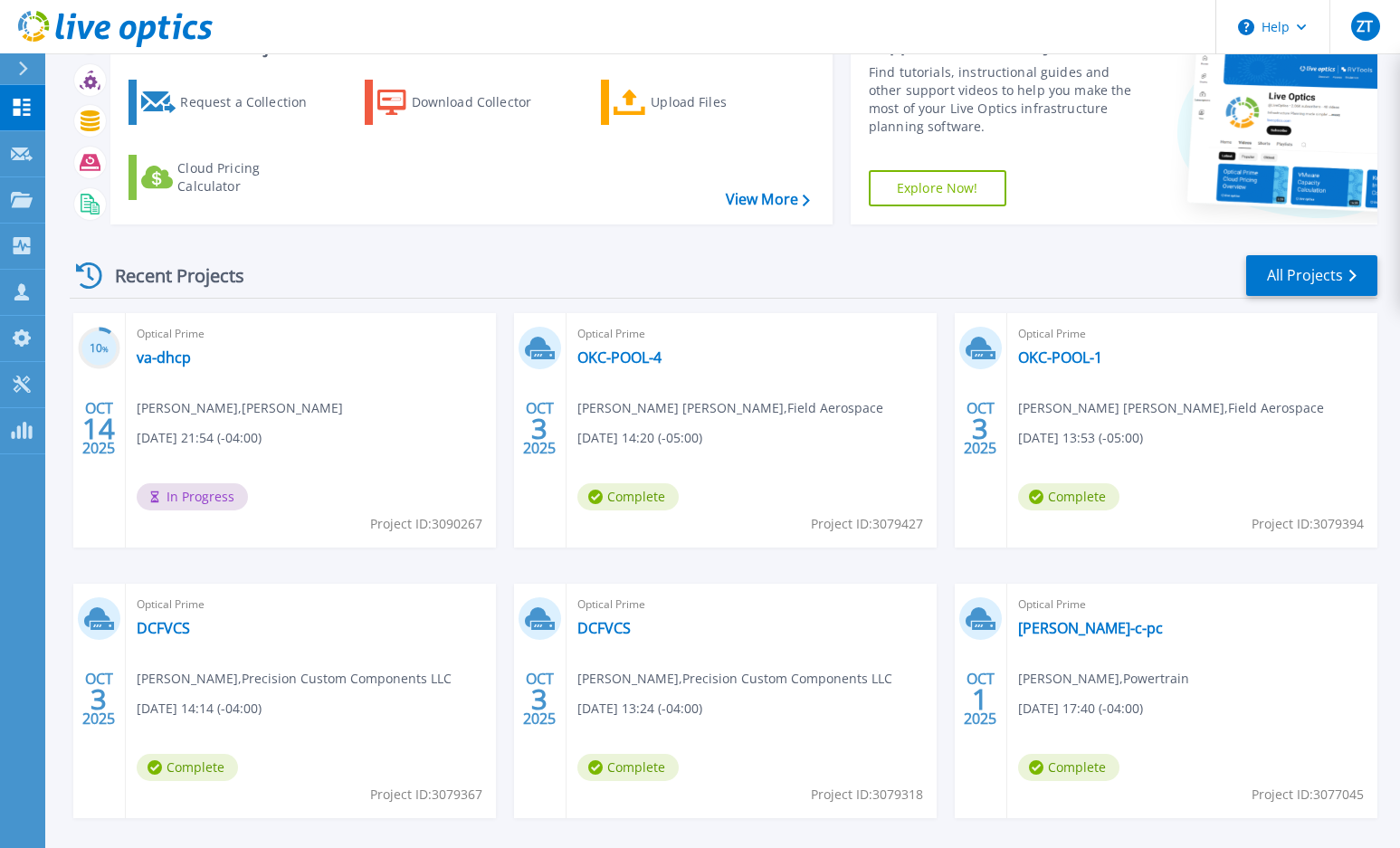
scroll to position [155, 0]
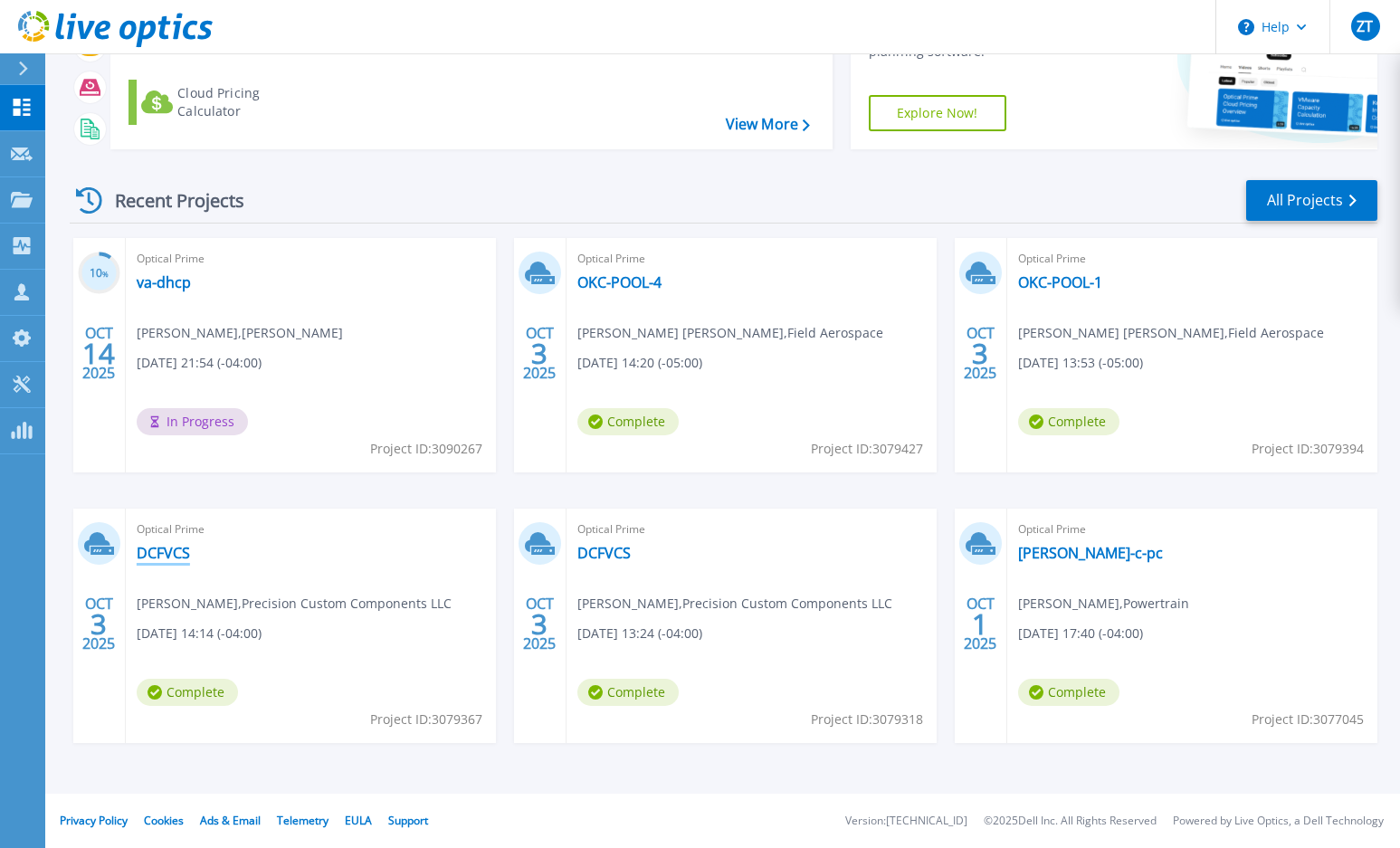
click at [161, 556] on link "DCFVCS" at bounding box center [164, 553] width 54 height 19
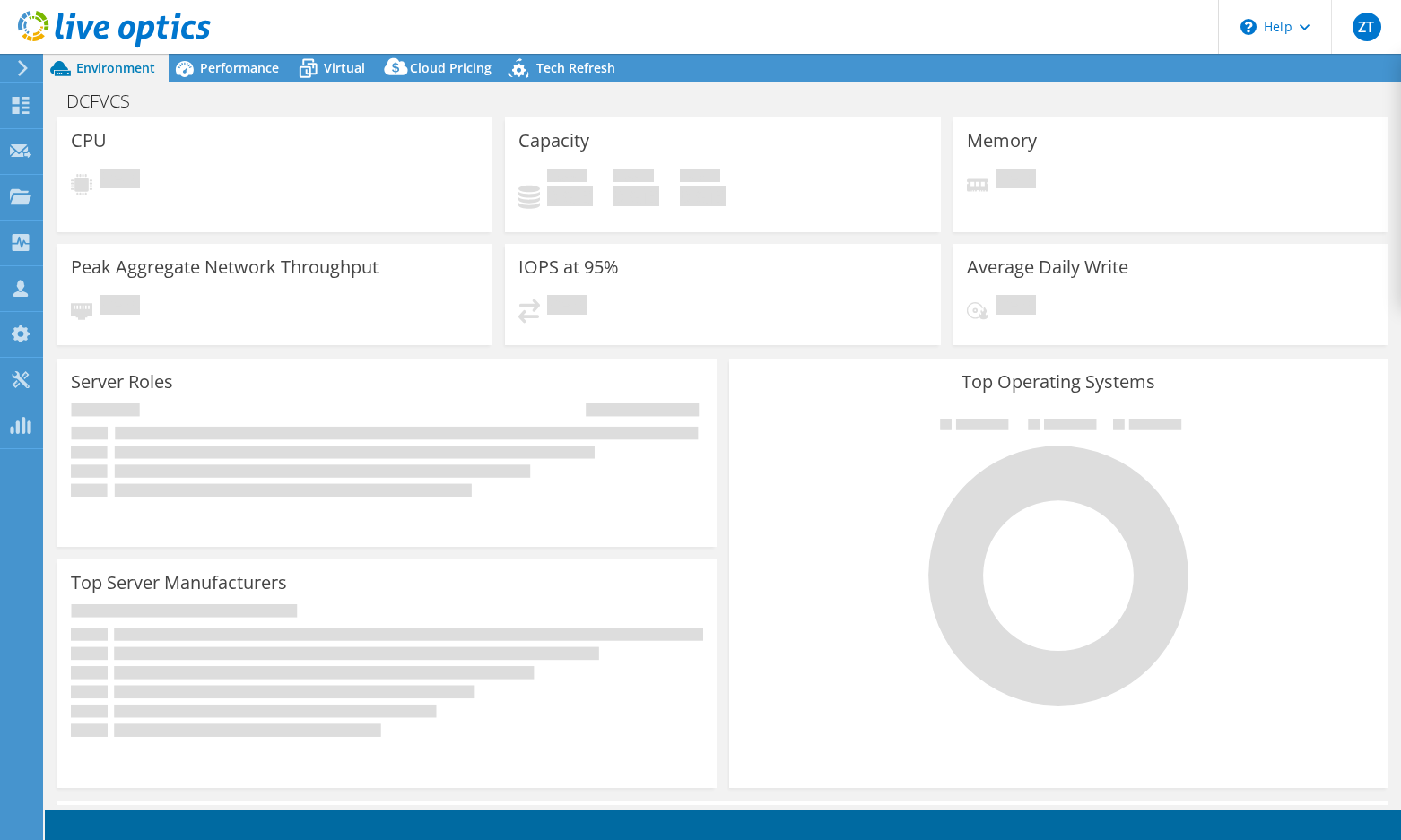
select select "USD"
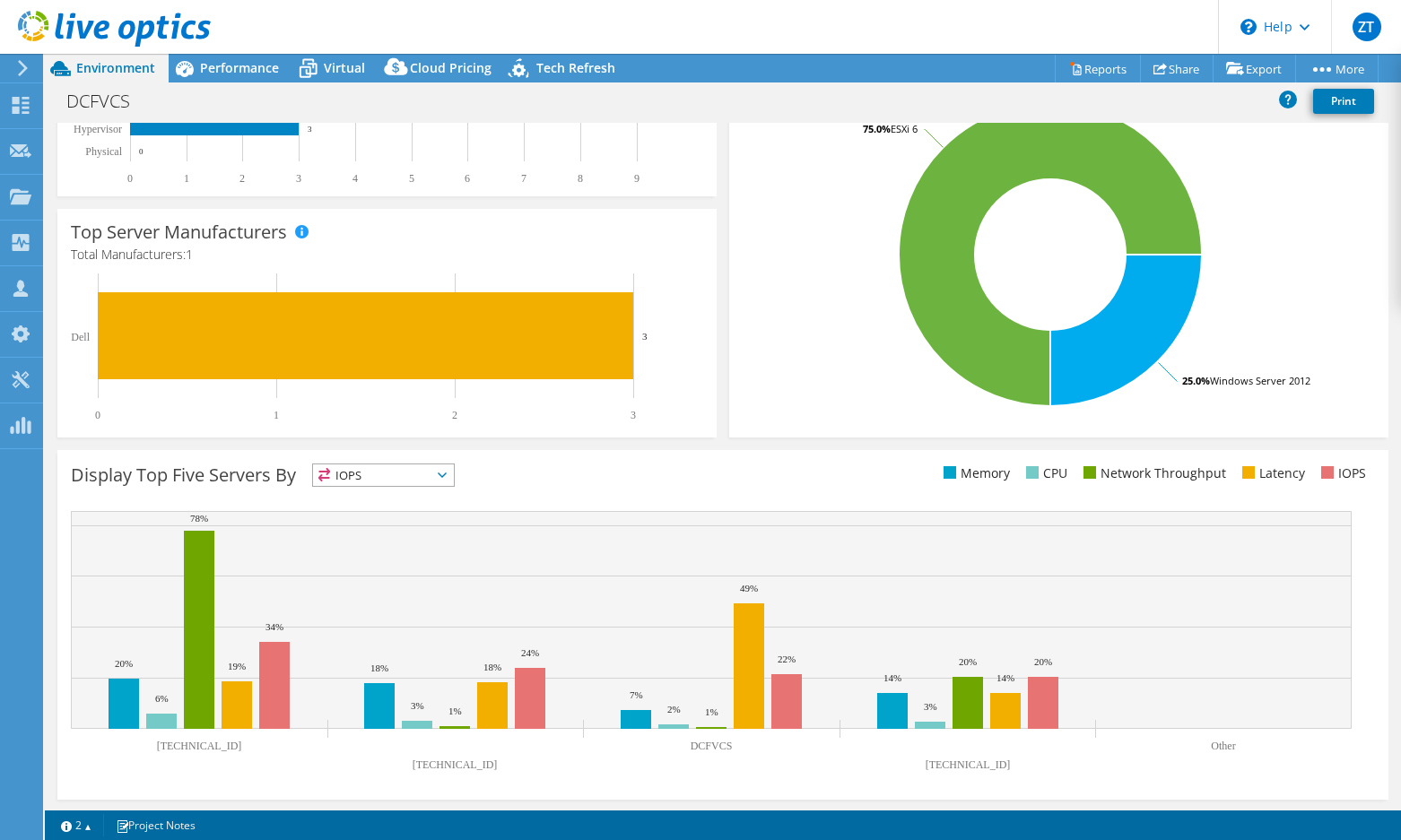
scroll to position [357, 0]
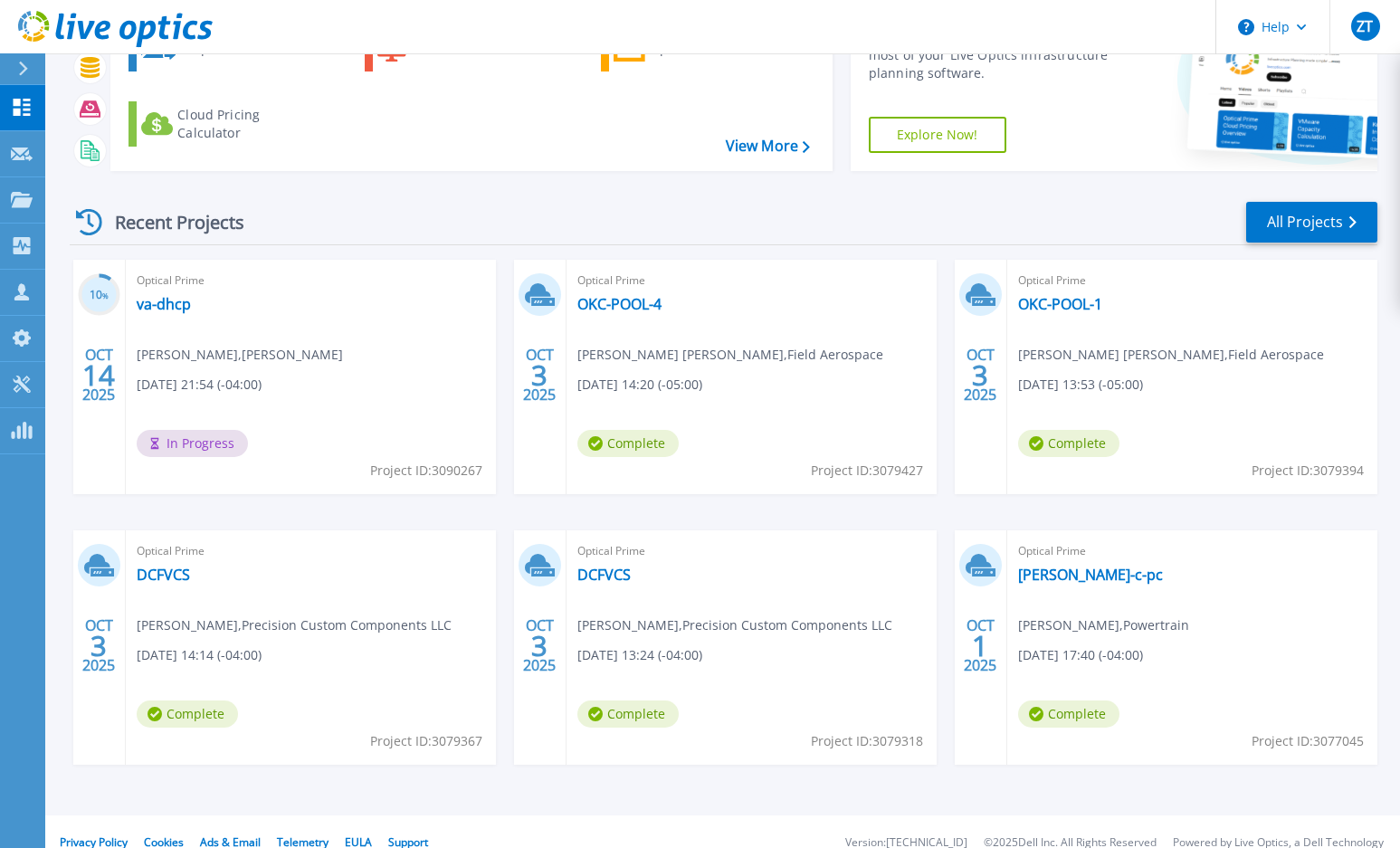
scroll to position [155, 0]
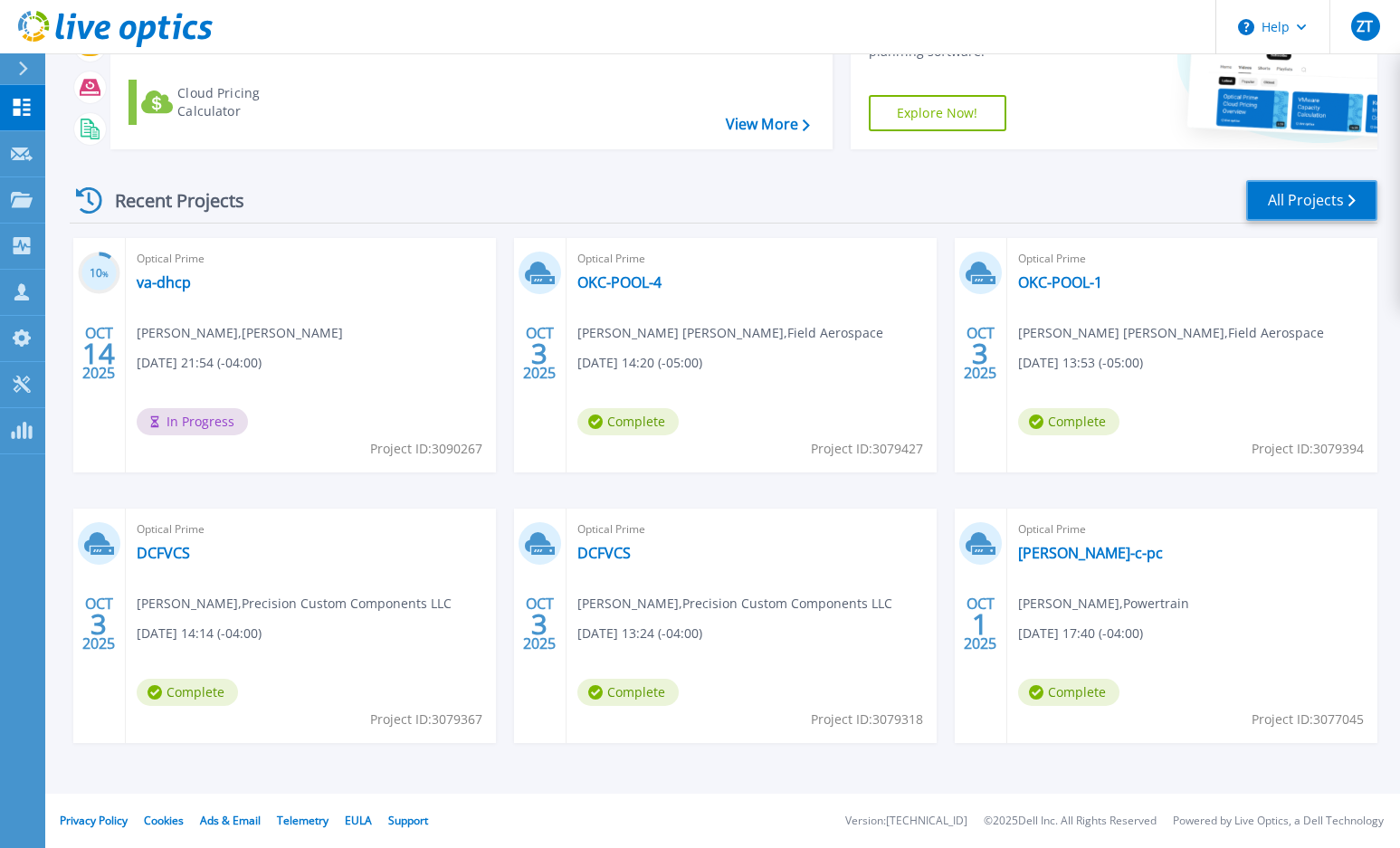
click at [1323, 209] on link "All Projects" at bounding box center [1312, 200] width 131 height 41
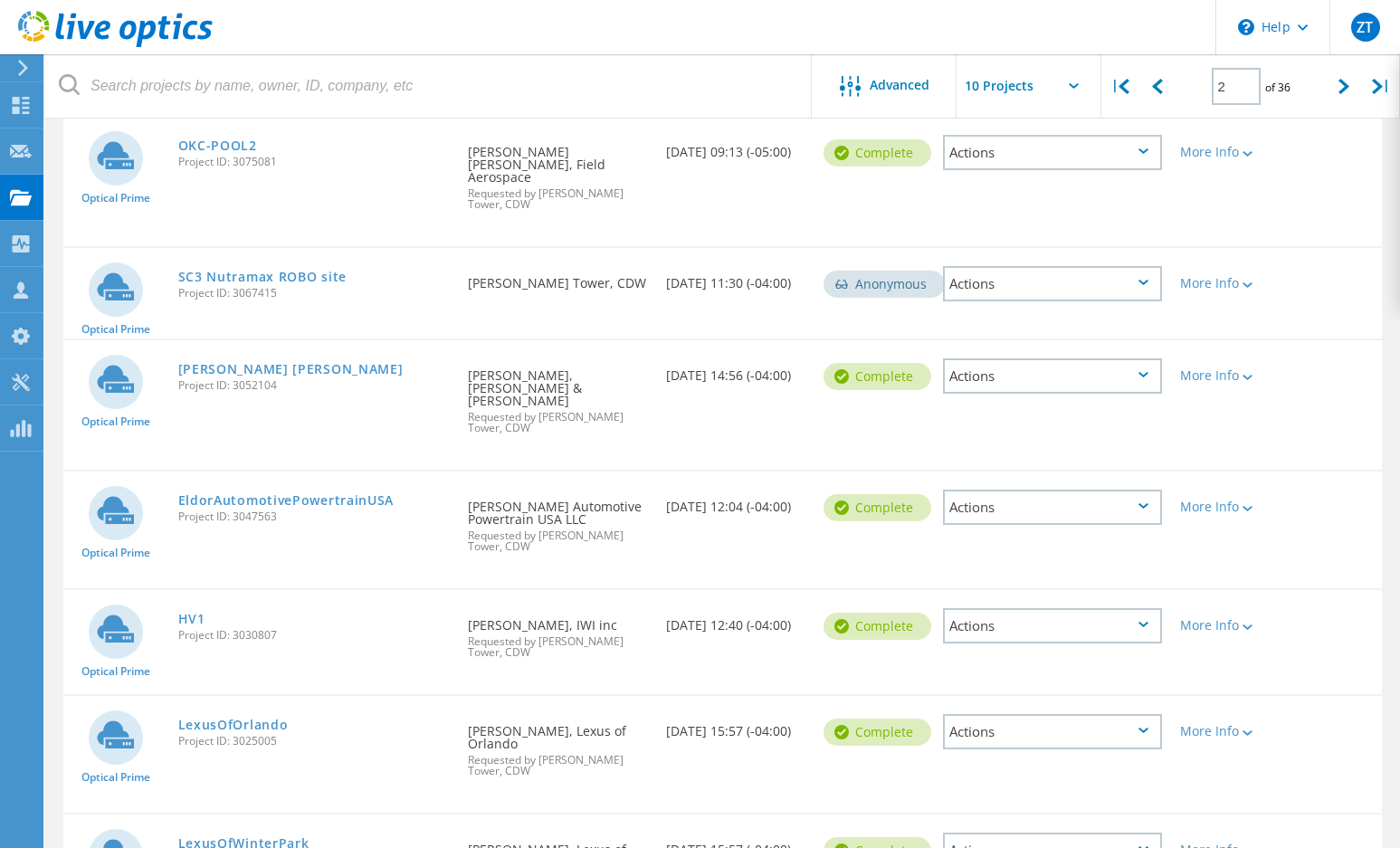
scroll to position [605, 0]
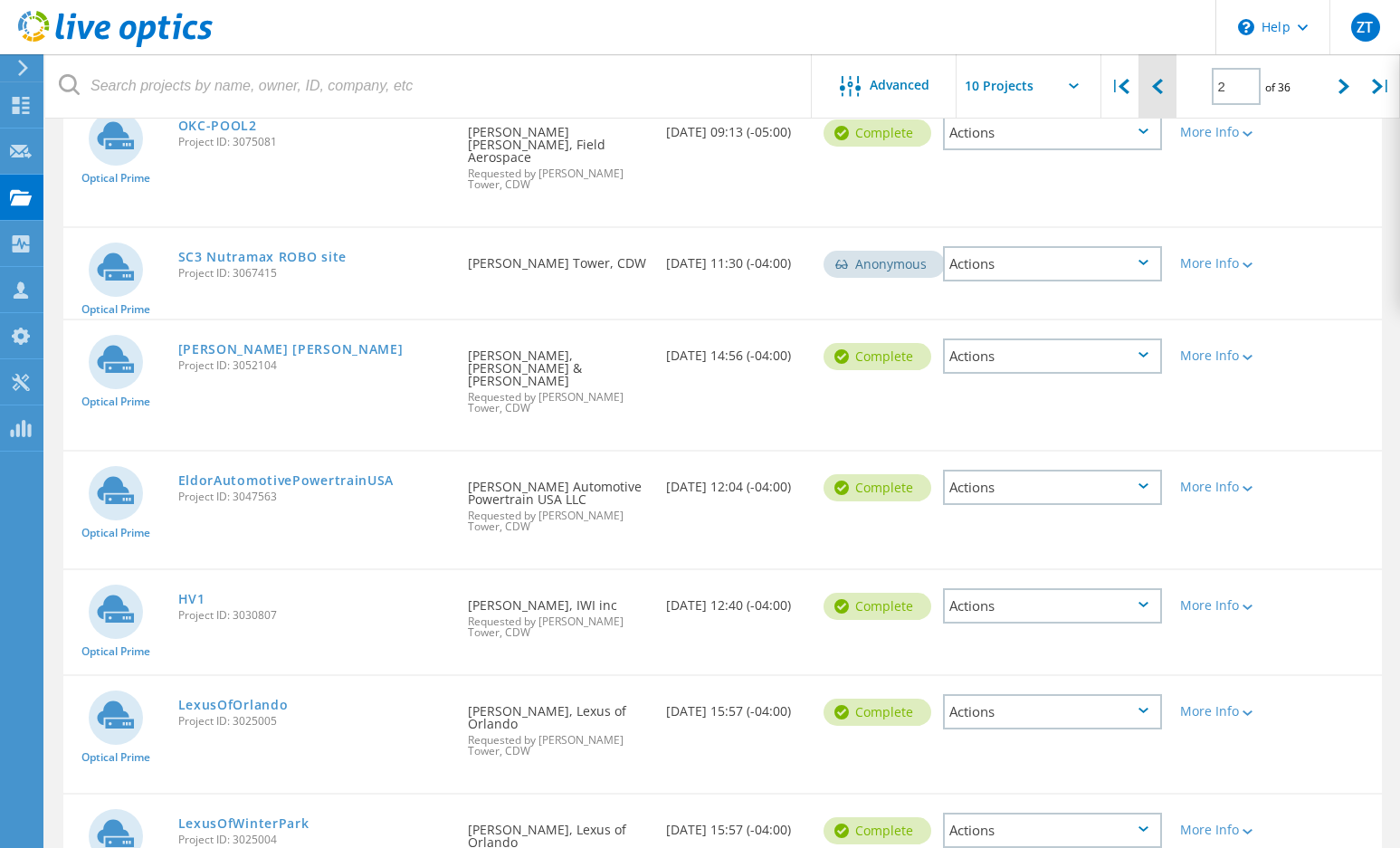
click at [1159, 83] on icon at bounding box center [1157, 86] width 11 height 16
type input "1"
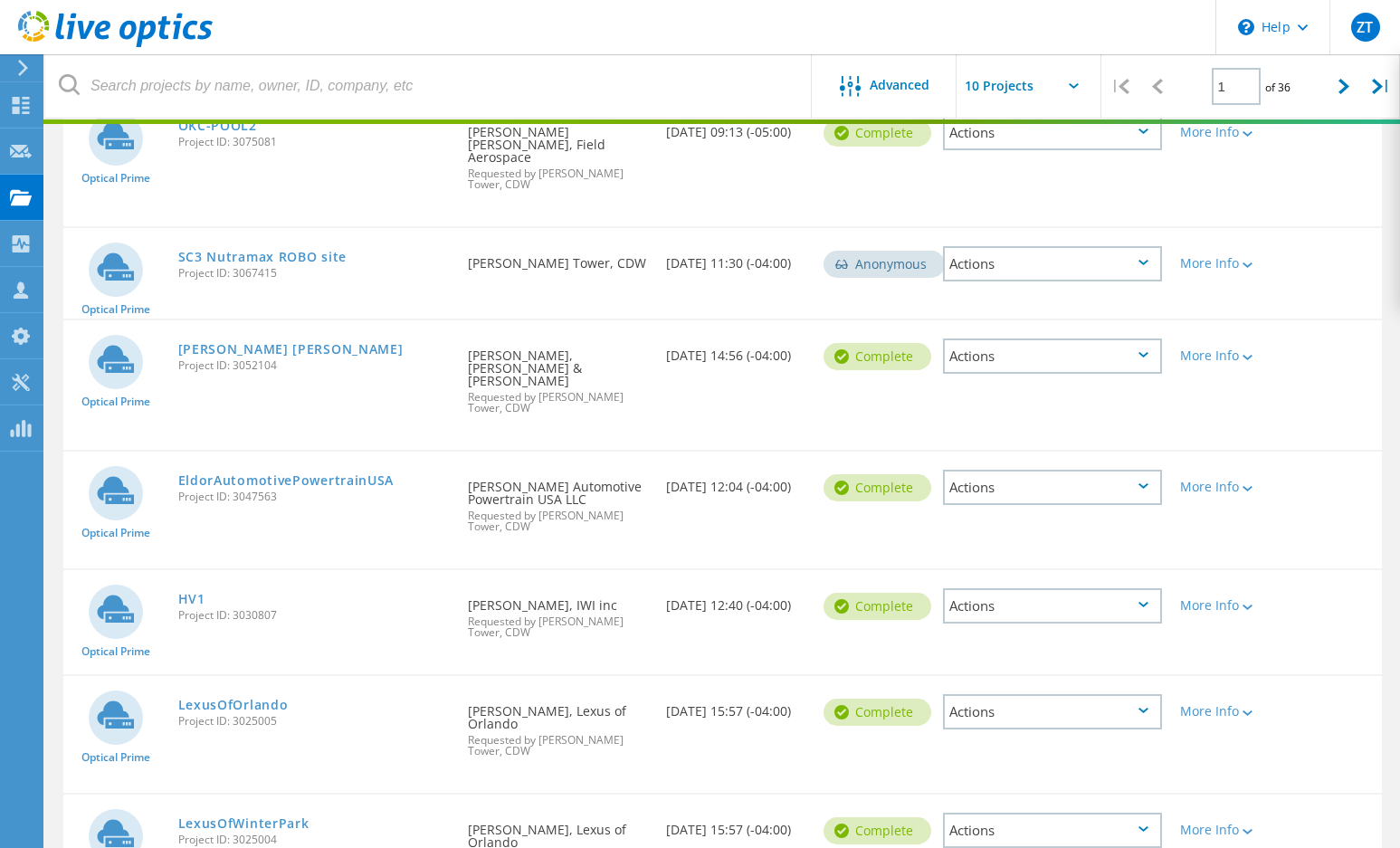
scroll to position [592, 0]
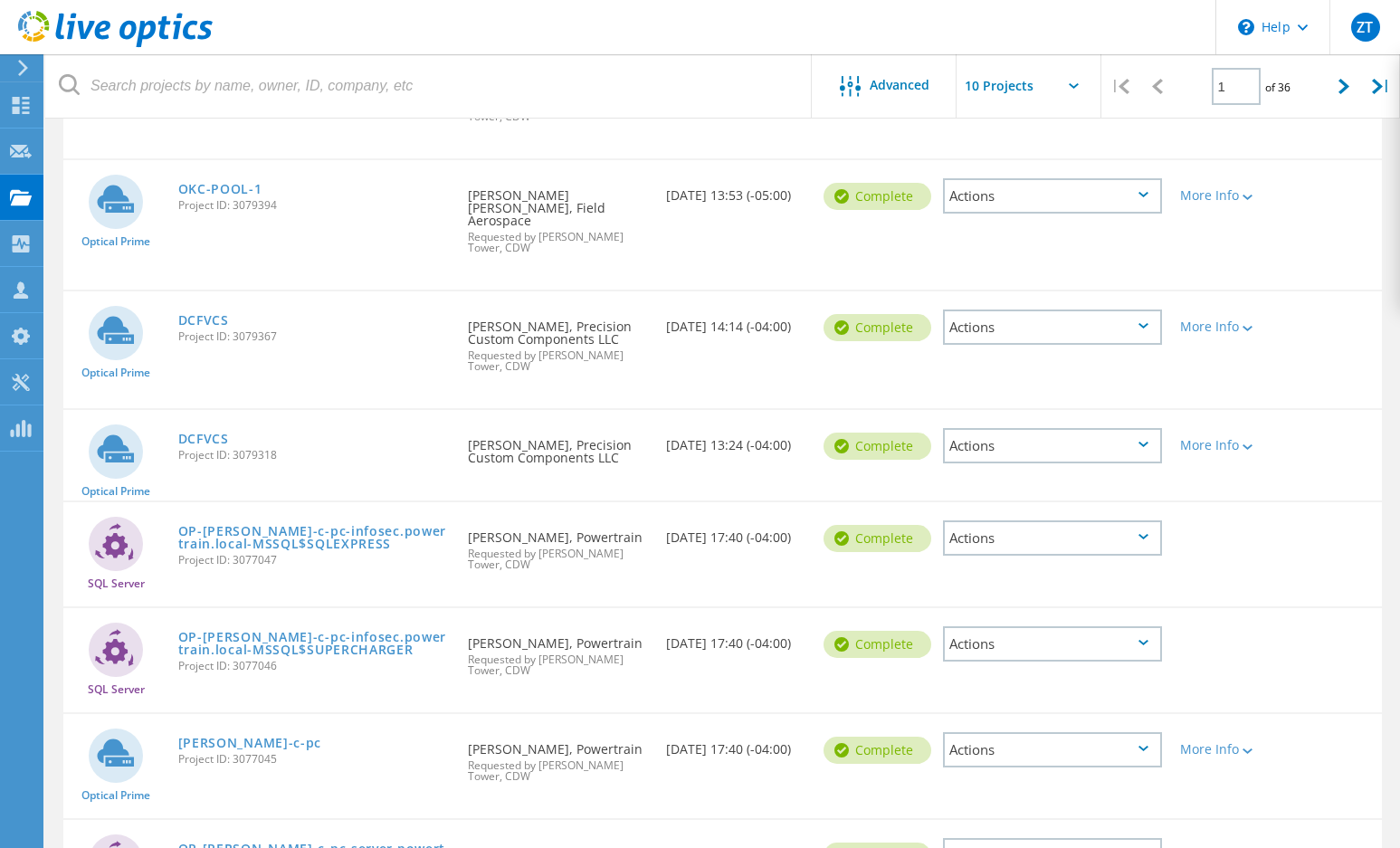
click at [1035, 38] on header "\n Help Explore Helpful Articles Contact Support ZT Partner Team Member [PERSON…" at bounding box center [700, 27] width 1400 height 55
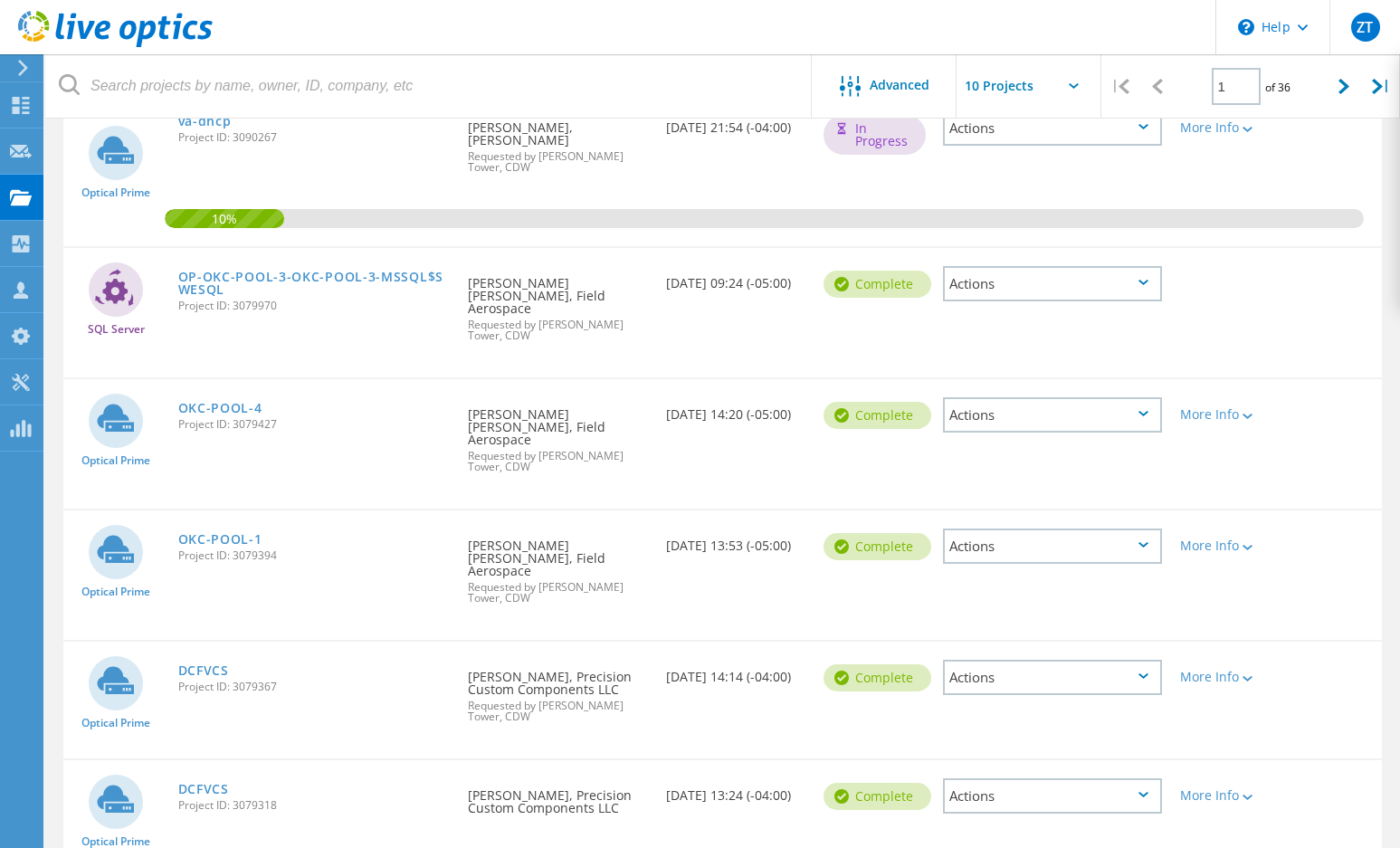
scroll to position [230, 0]
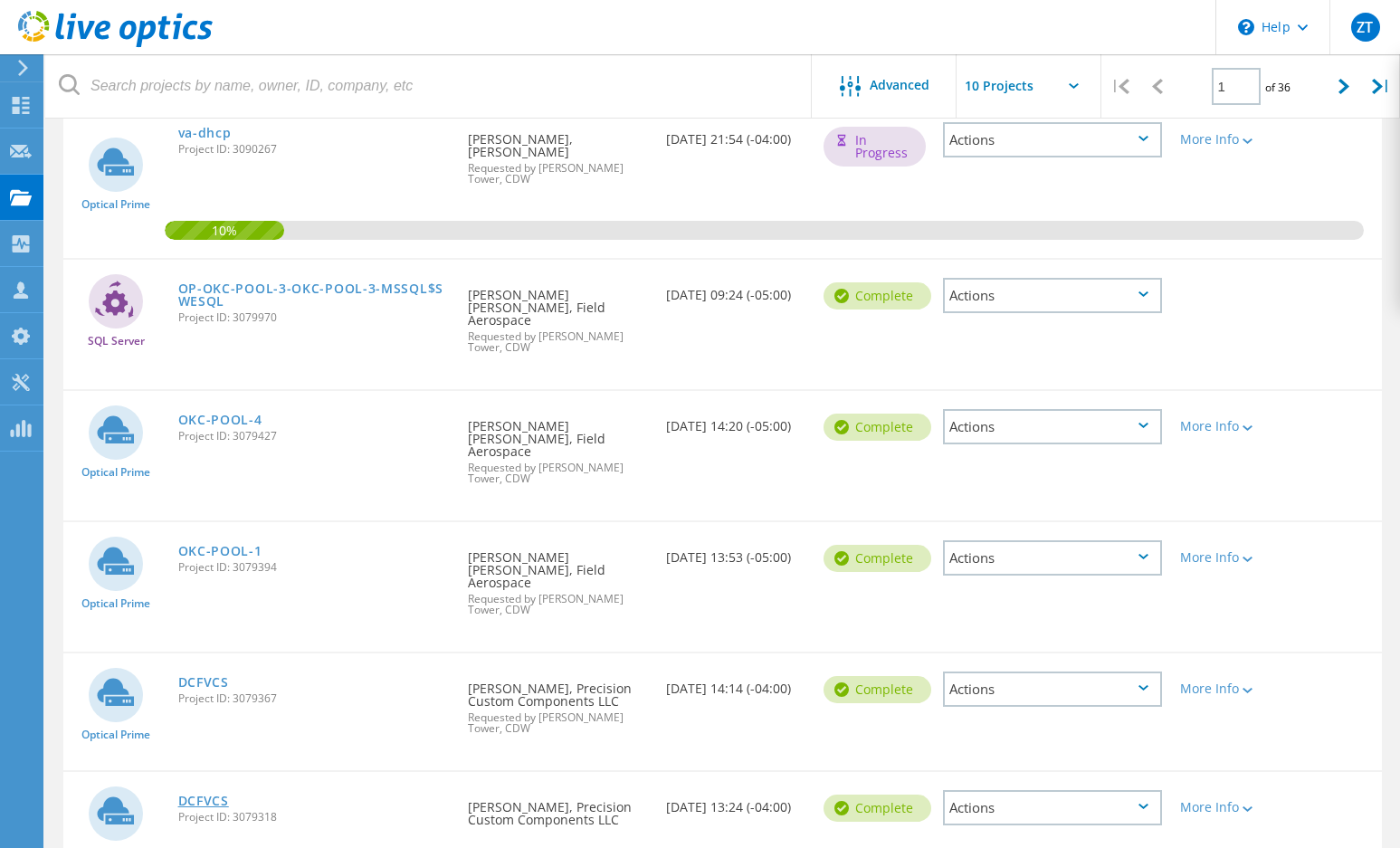
click at [210, 794] on link "DCFVCS" at bounding box center [204, 801] width 51 height 13
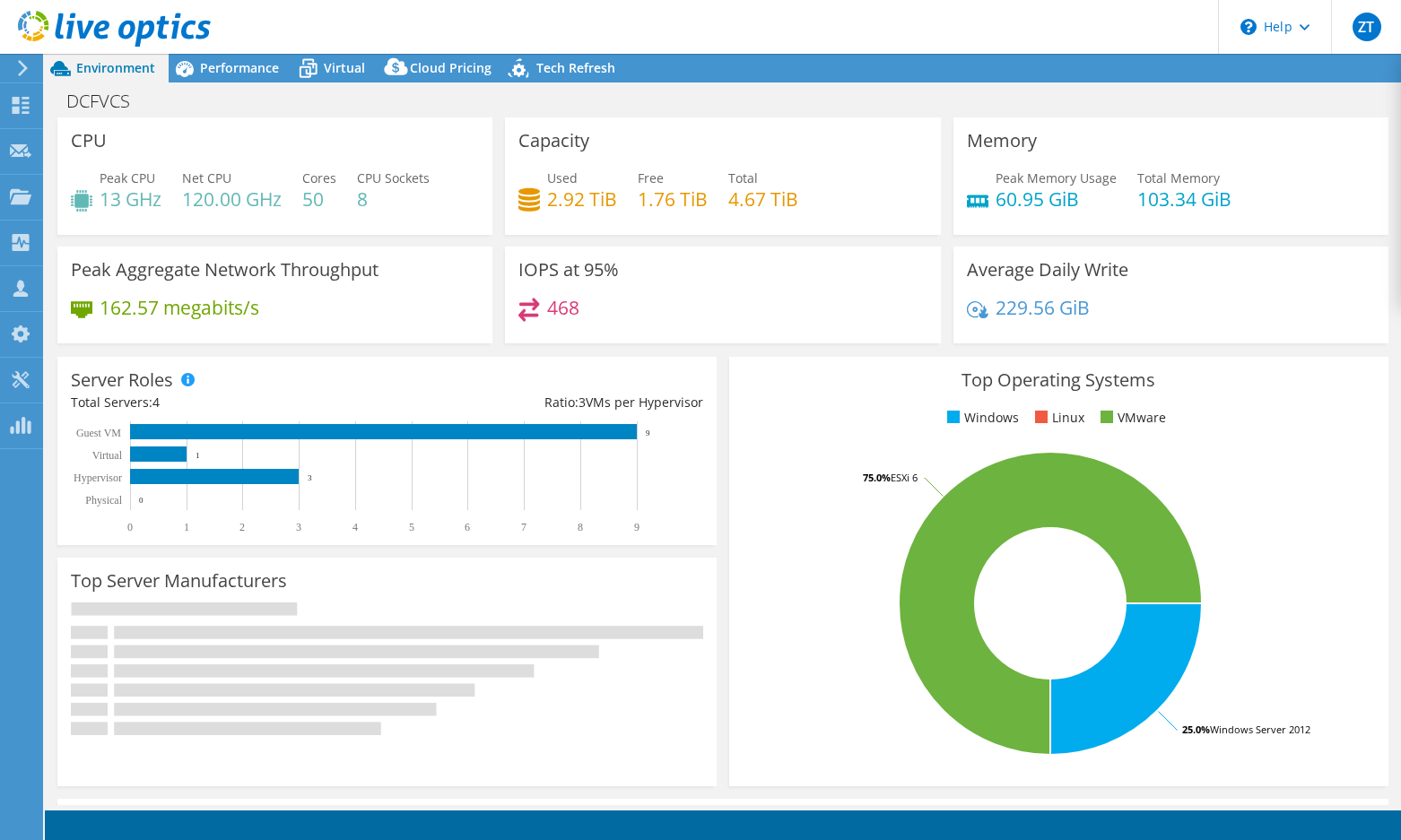
click at [488, 236] on div "CPU Peak CPU 13 GHz Net CPU 120.00 GHz Cores 50 CPU Sockets 8" at bounding box center [275, 182] width 448 height 129
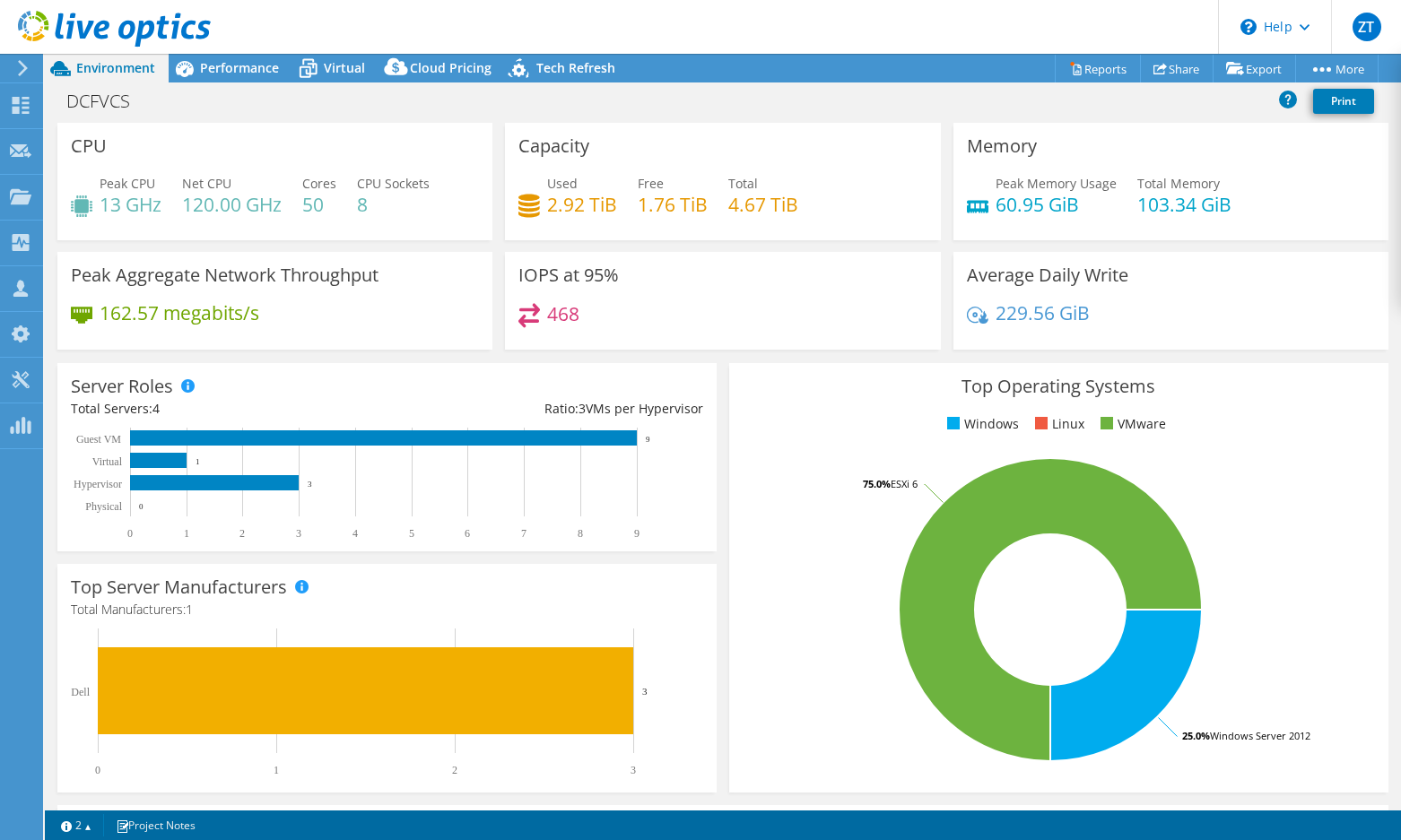
click at [489, 249] on div "CPU Peak CPU 13 GHz Net CPU 120.00 GHz Cores 50 CPU Sockets 8" at bounding box center [275, 187] width 448 height 129
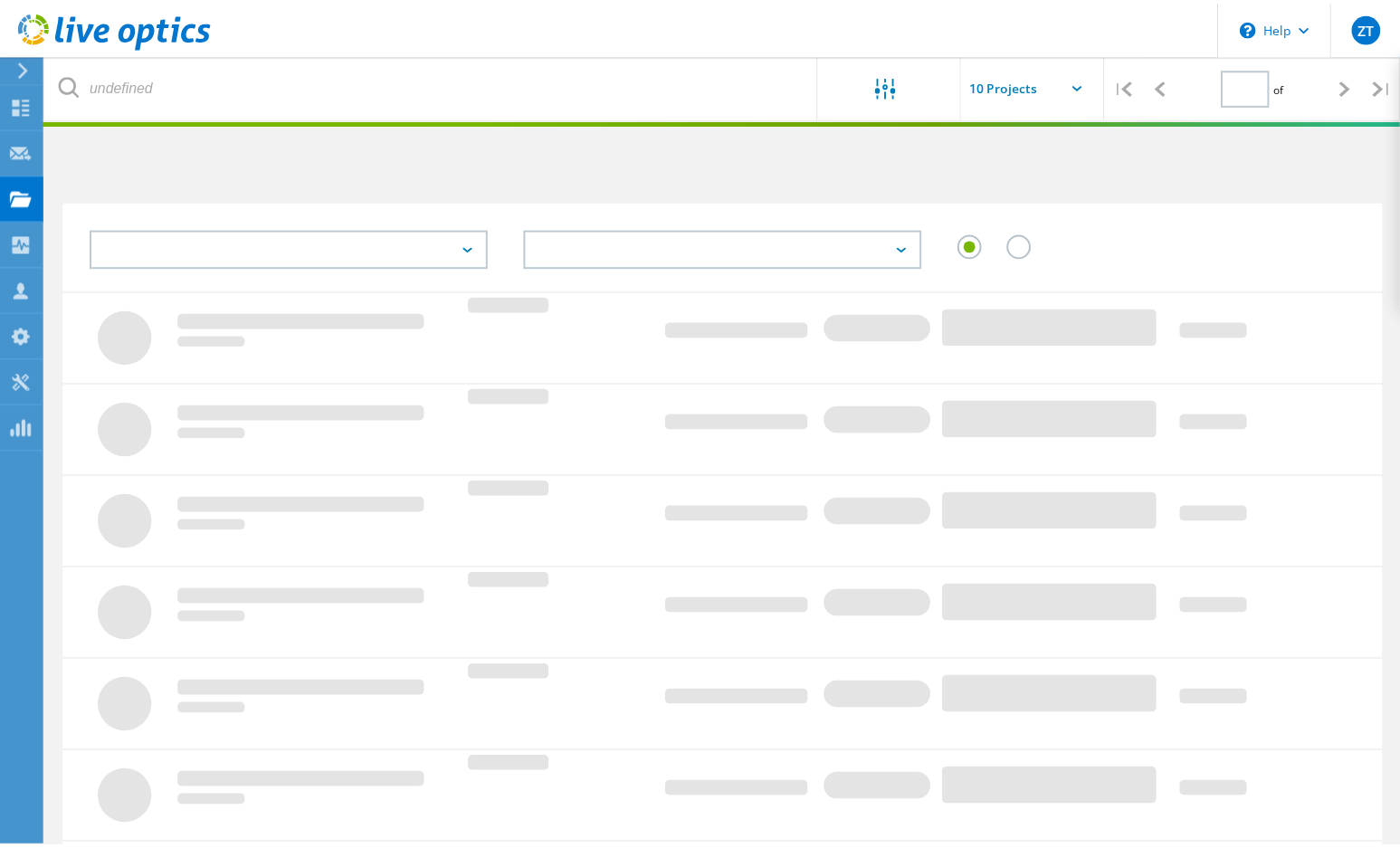
scroll to position [230, 0]
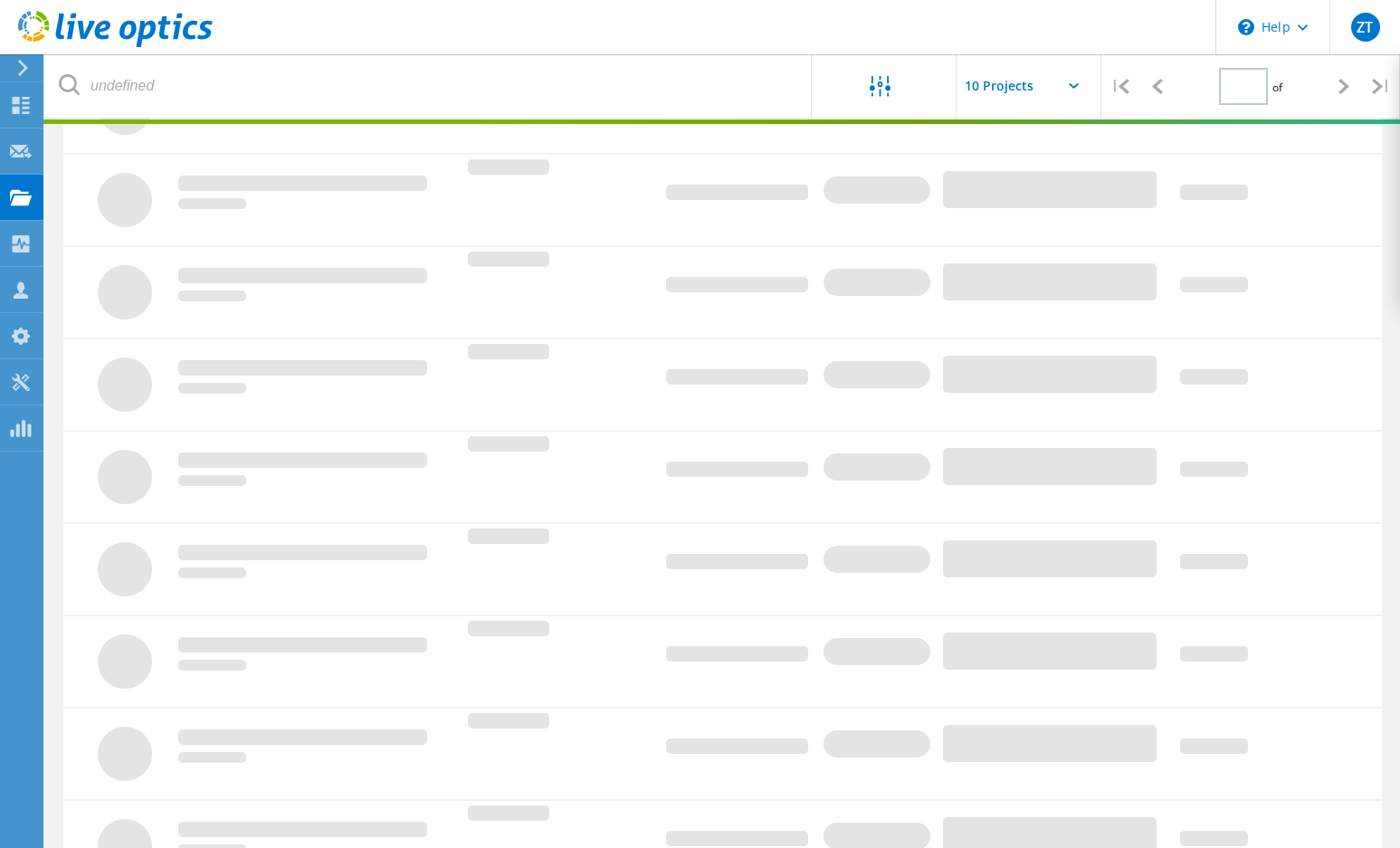
type input "1"
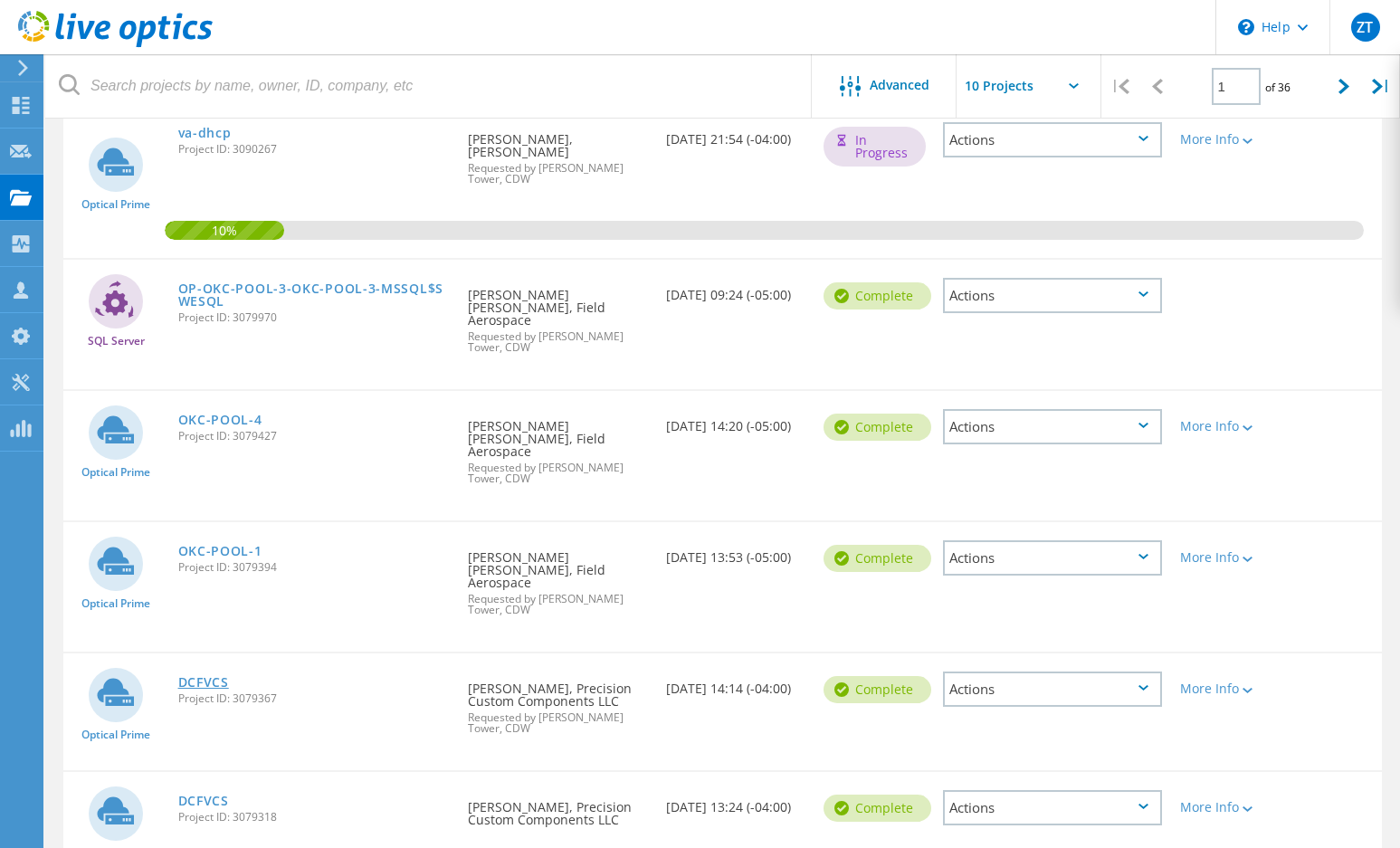
click at [189, 676] on link "DCFVCS" at bounding box center [204, 682] width 51 height 13
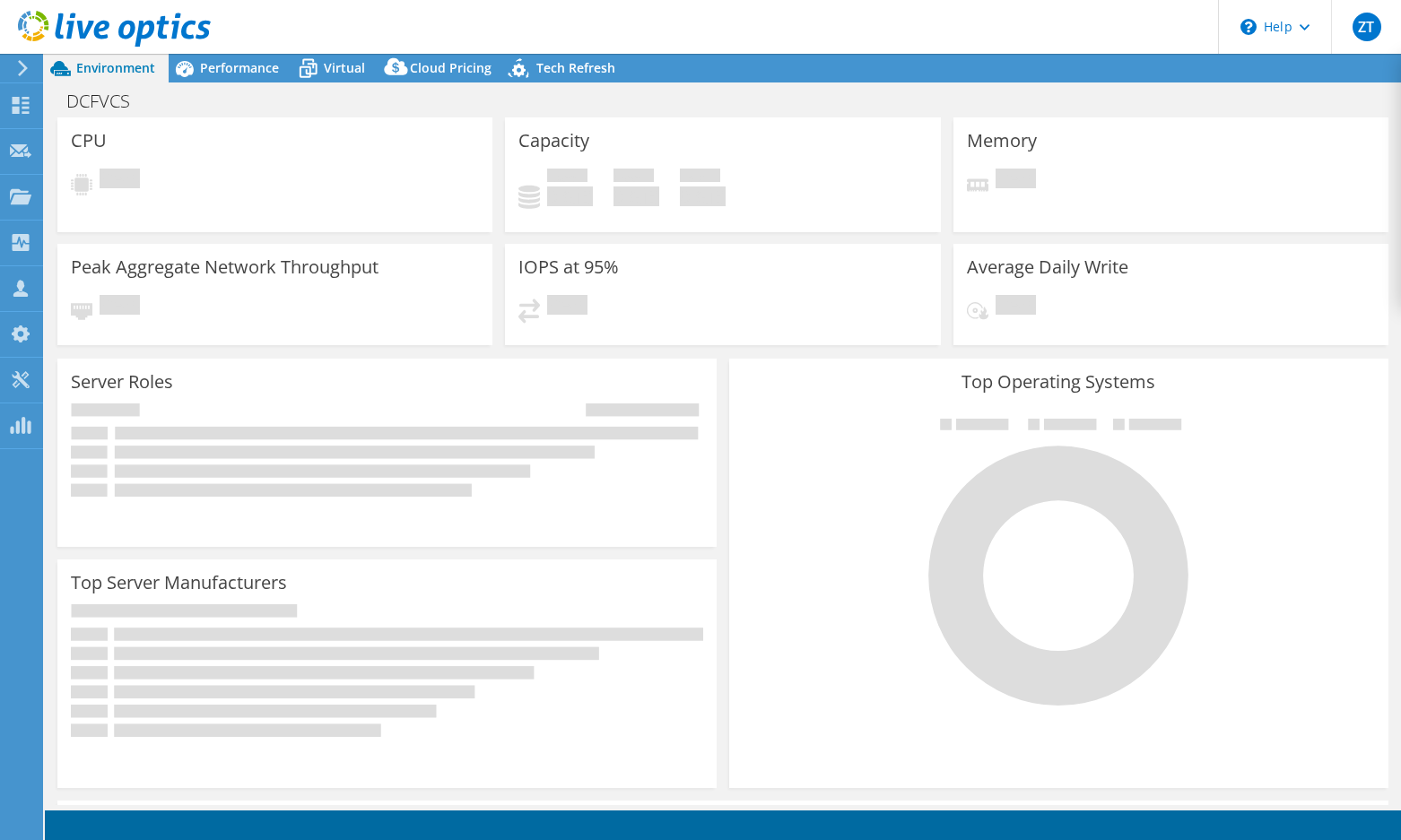
select select "USD"
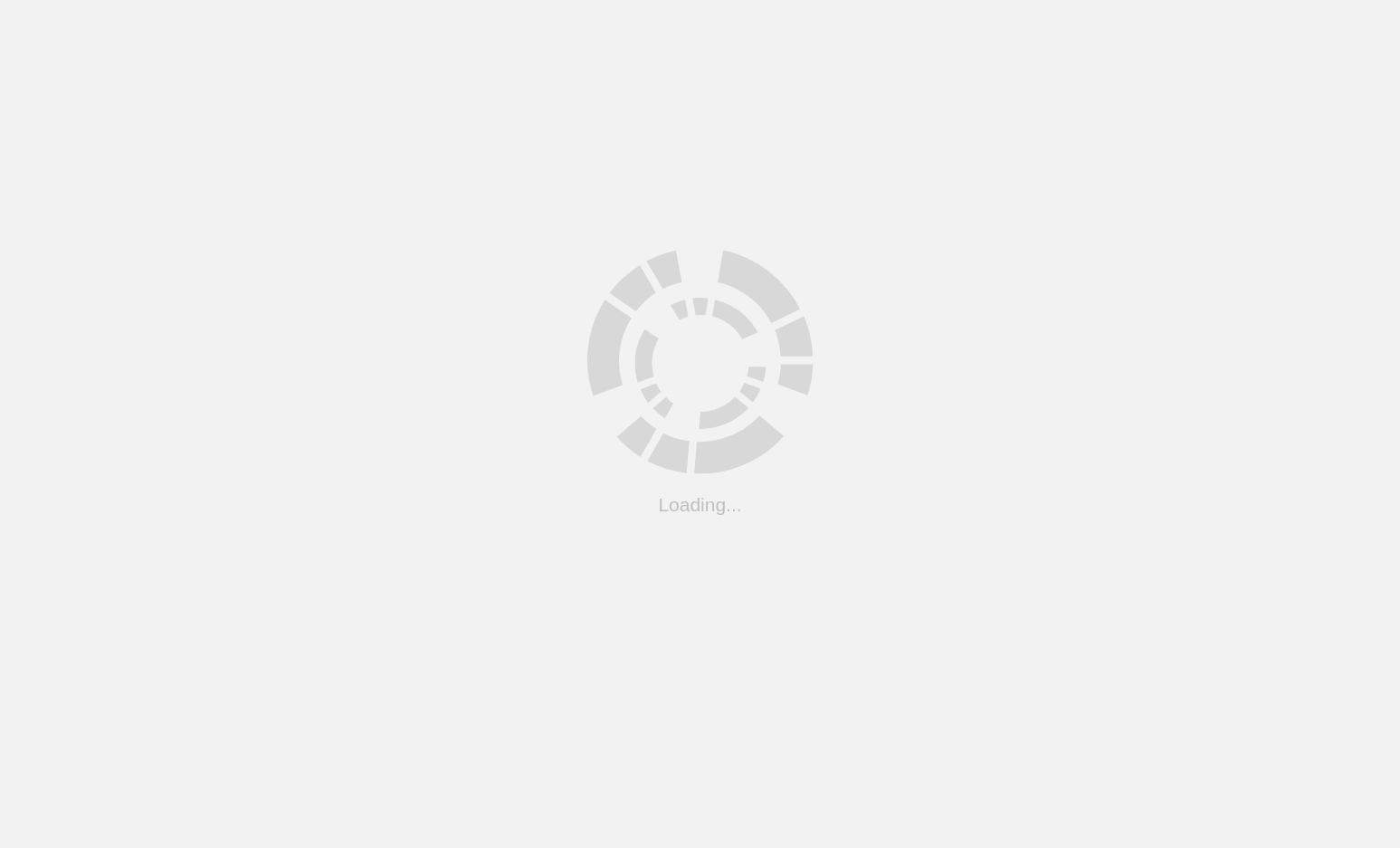
scroll to position [230, 0]
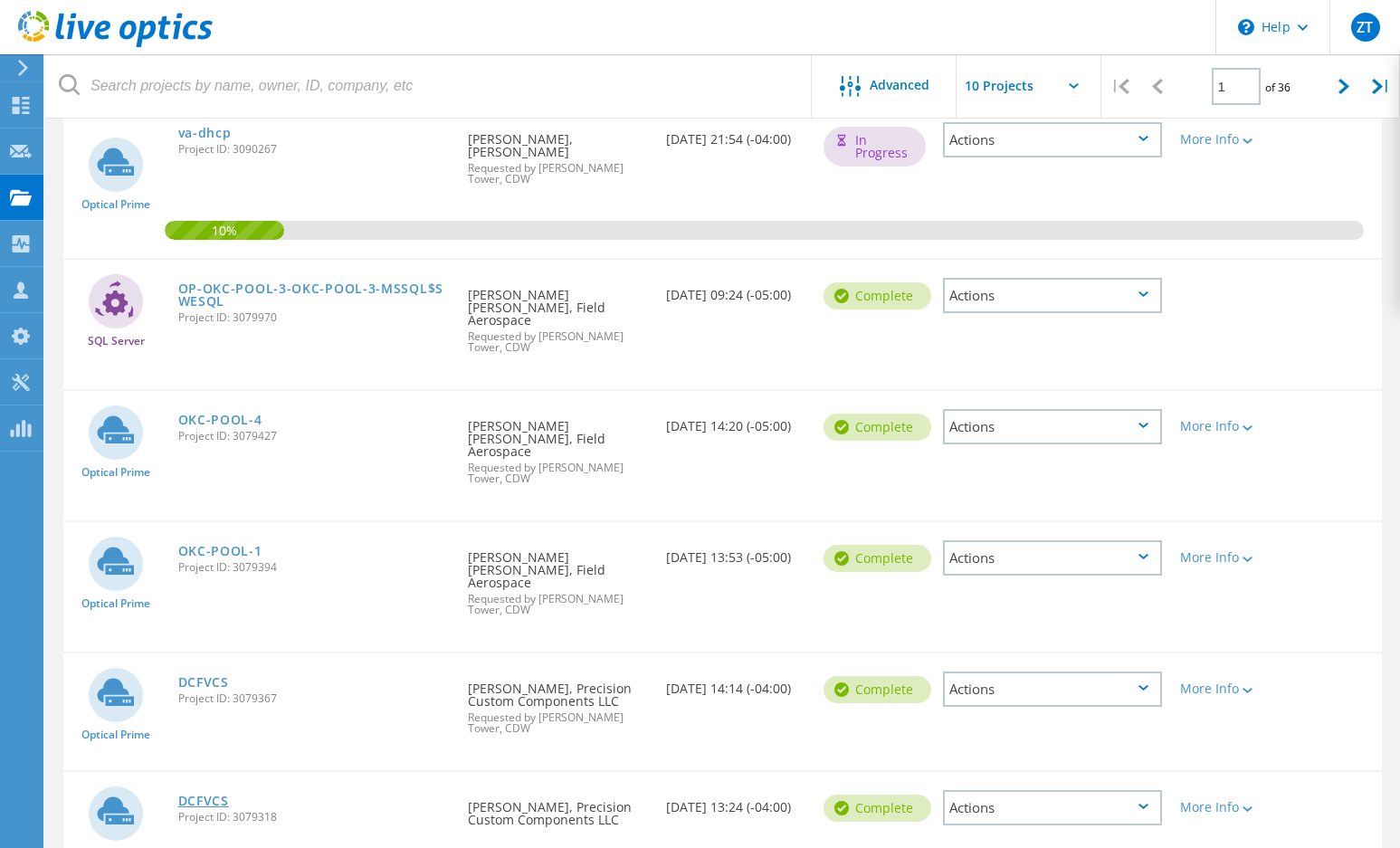
click at [197, 794] on link "DCFVCS" at bounding box center [204, 801] width 51 height 13
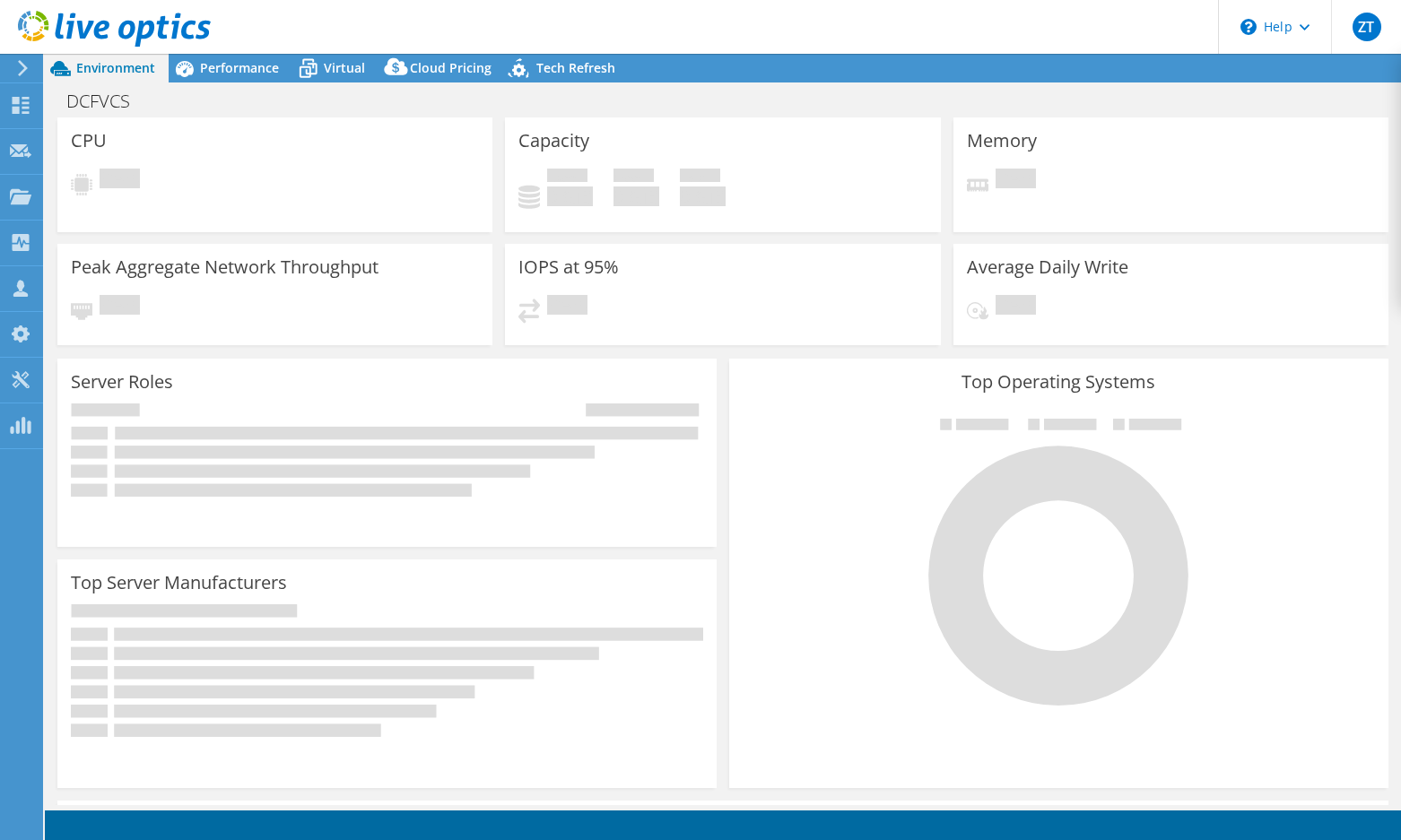
select select "USD"
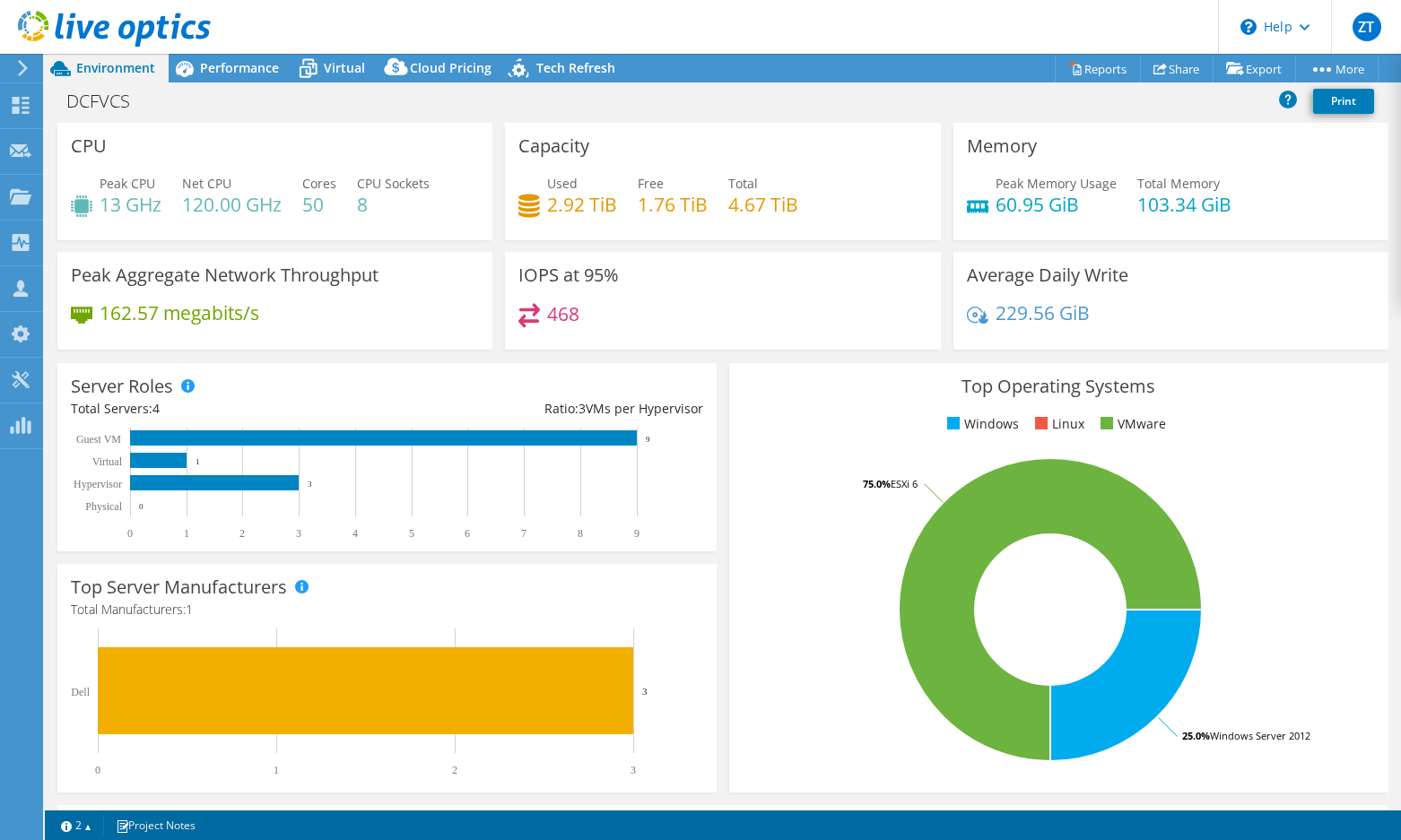
click at [723, 370] on div "Top Operating Systems Windows Linux VMware 25.0% Windows Server 2012 75.0% ESXi…" at bounding box center [1059, 578] width 672 height 442
